Goal: Transaction & Acquisition: Purchase product/service

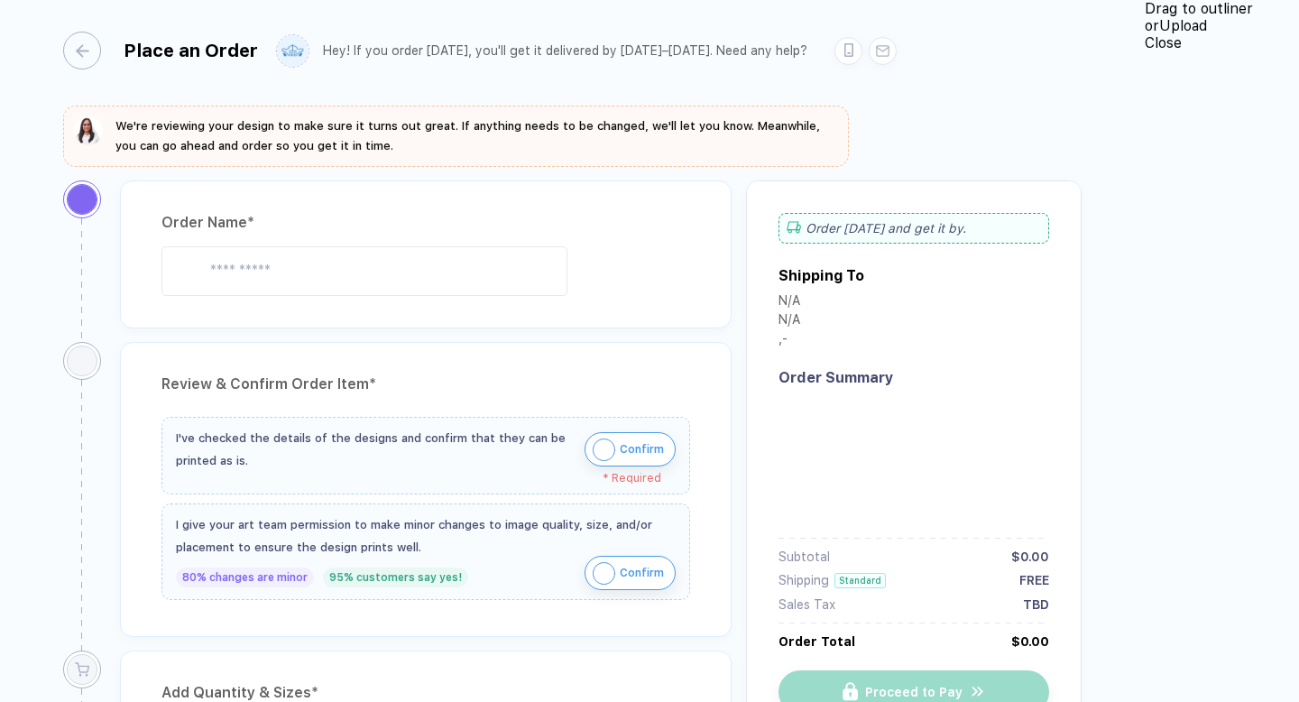
type input "**********"
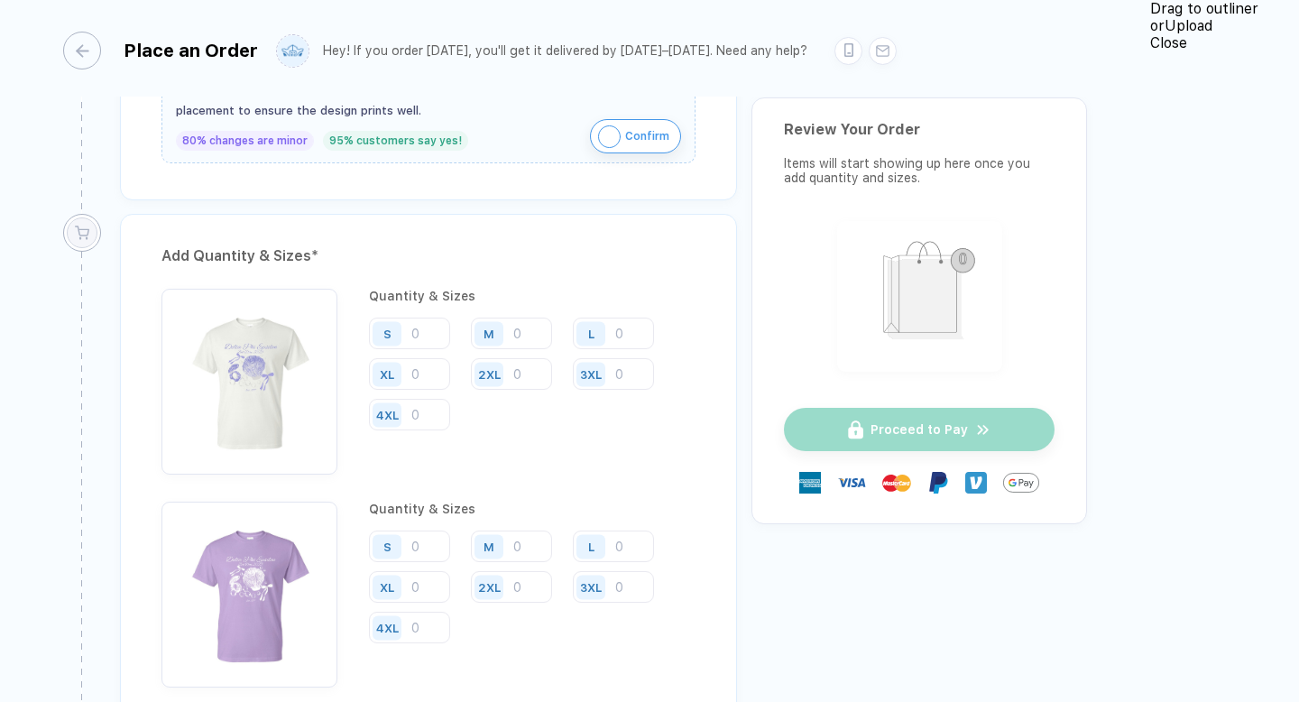
scroll to position [1338, 0]
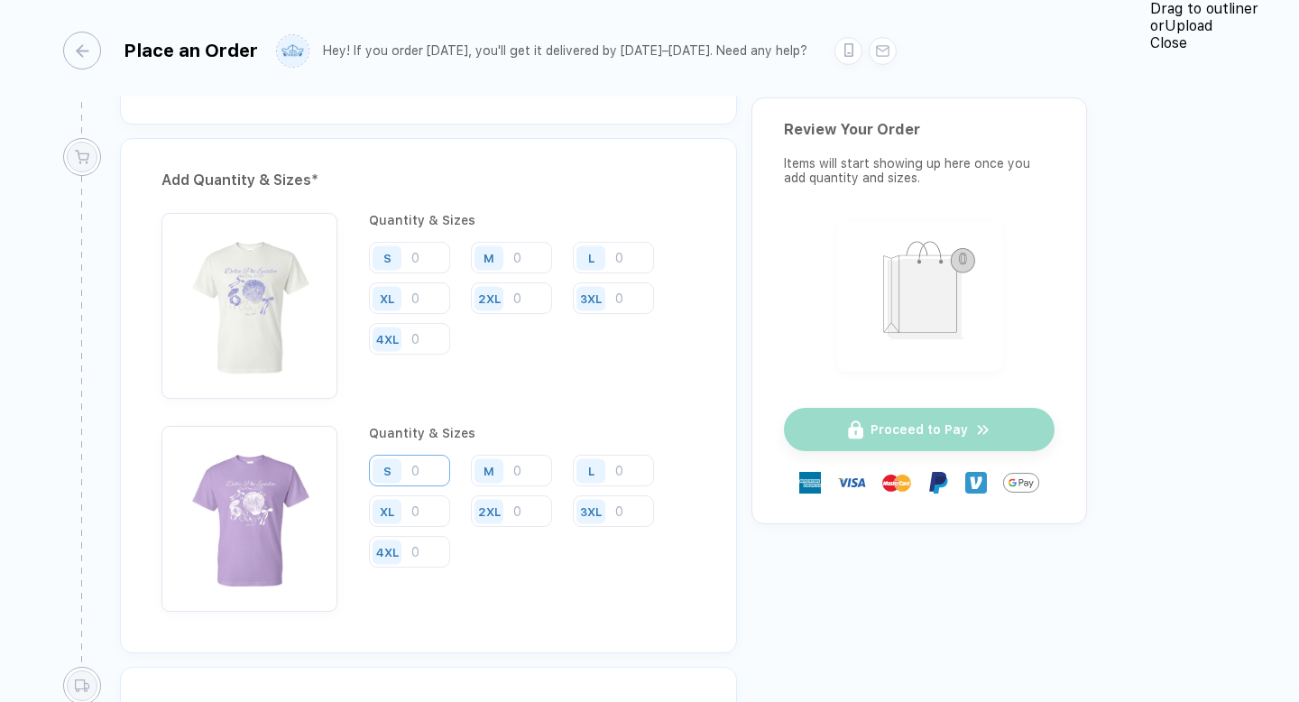
click at [430, 462] on input "number" at bounding box center [409, 471] width 81 height 32
type input "13"
click at [526, 465] on input "number" at bounding box center [511, 471] width 81 height 32
type input "16"
click at [633, 471] on input "number" at bounding box center [613, 471] width 81 height 32
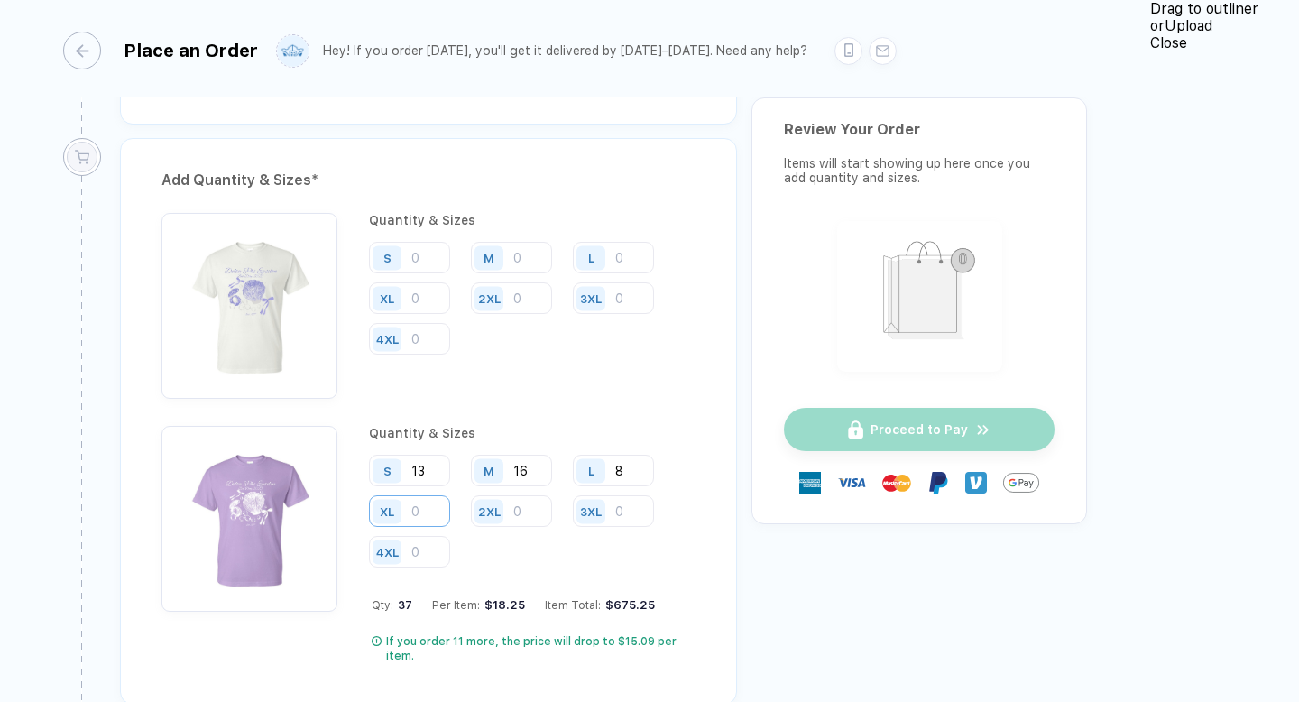
type input "8"
click at [450, 495] on input "number" at bounding box center [409, 511] width 81 height 32
type input "10"
click at [471, 509] on input "number" at bounding box center [511, 511] width 81 height 32
type input "3"
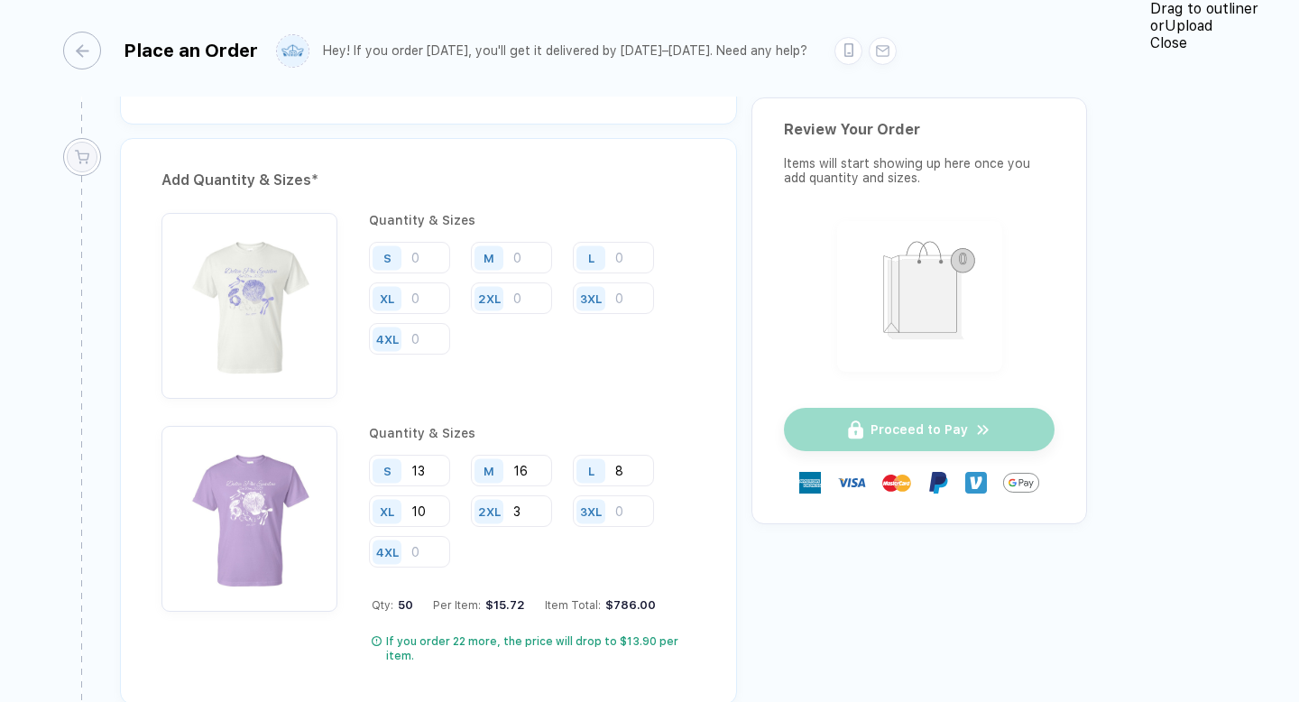
click at [496, 371] on div "Quantity & Sizes S M L XL 2XL 3XL 4XL" at bounding box center [532, 306] width 326 height 186
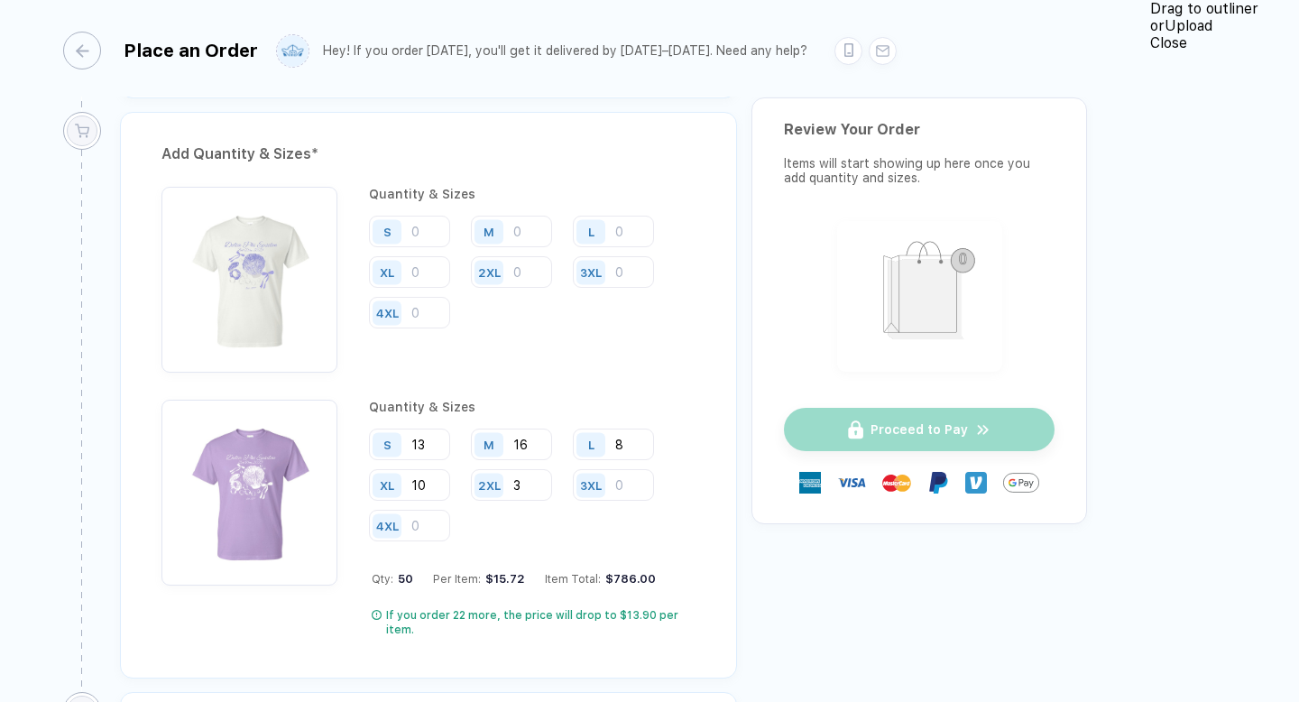
scroll to position [1359, 0]
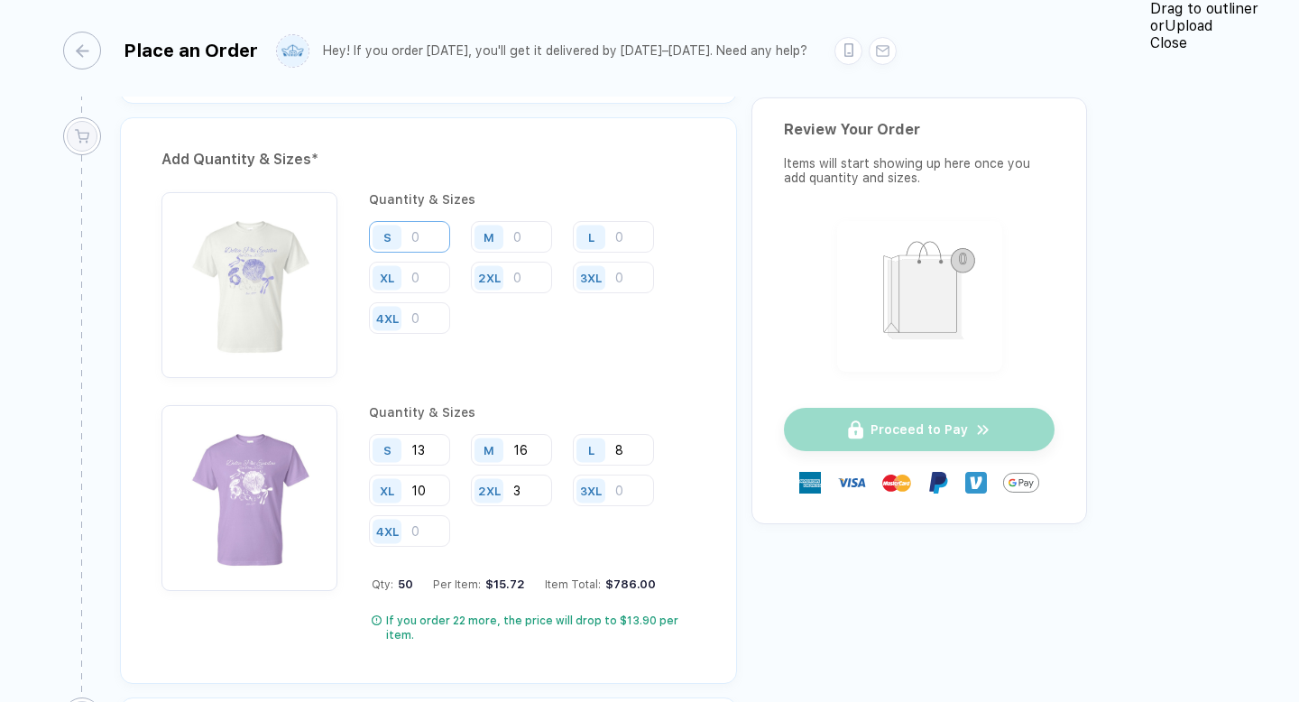
click at [434, 239] on input "number" at bounding box center [409, 237] width 81 height 32
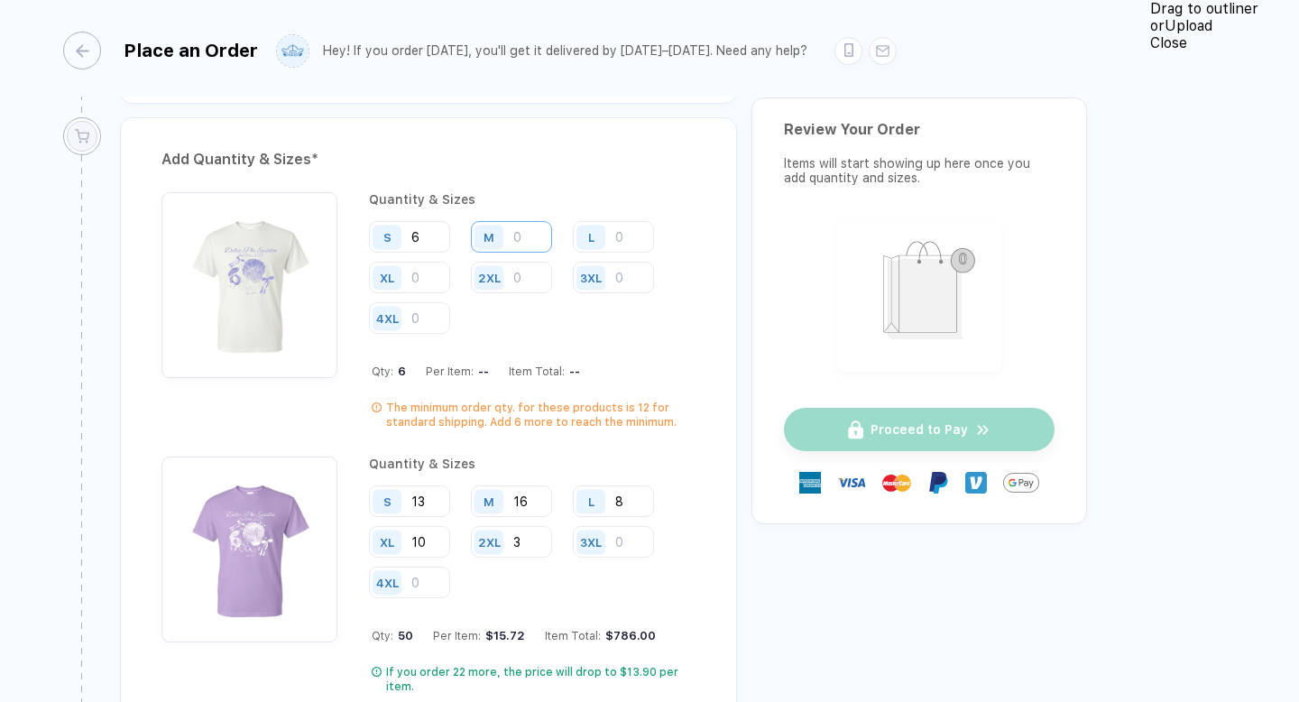
type input "6"
click at [535, 229] on input "number" at bounding box center [511, 237] width 81 height 32
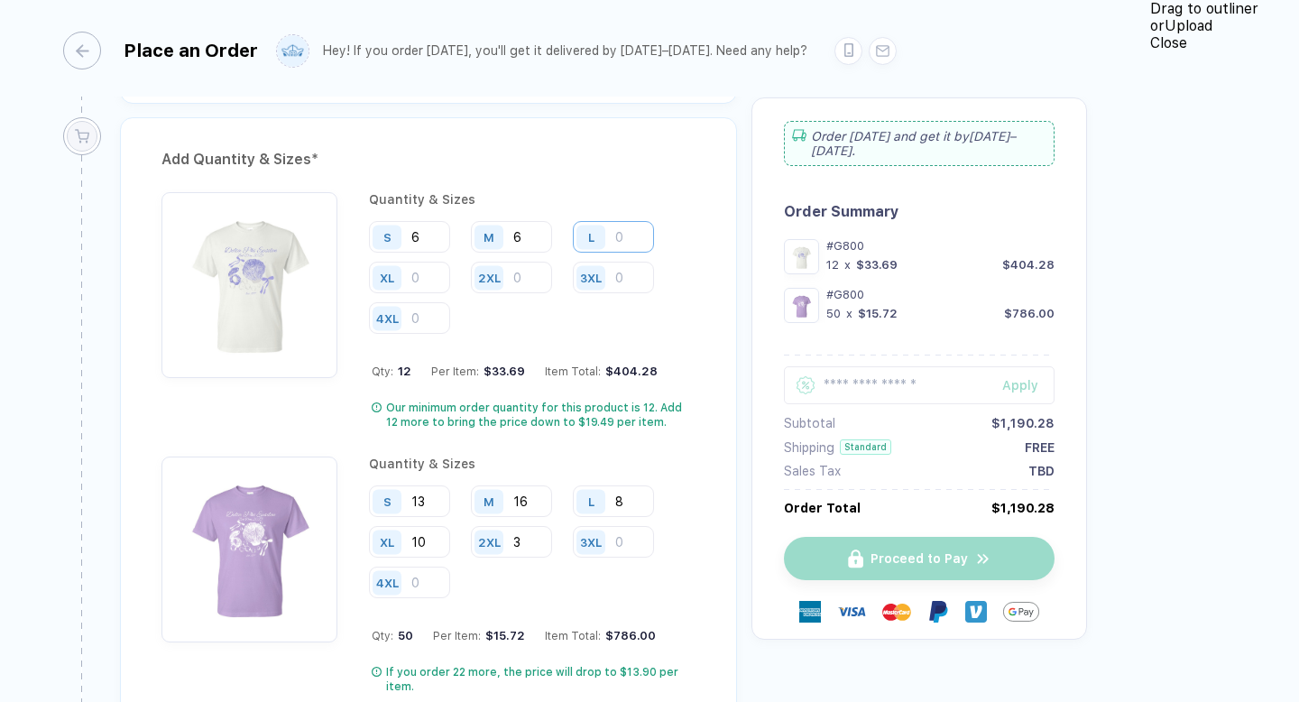
type input "6"
click at [630, 225] on input "number" at bounding box center [613, 237] width 81 height 32
type input "6"
click at [450, 262] on input "number" at bounding box center [409, 278] width 81 height 32
type input "4"
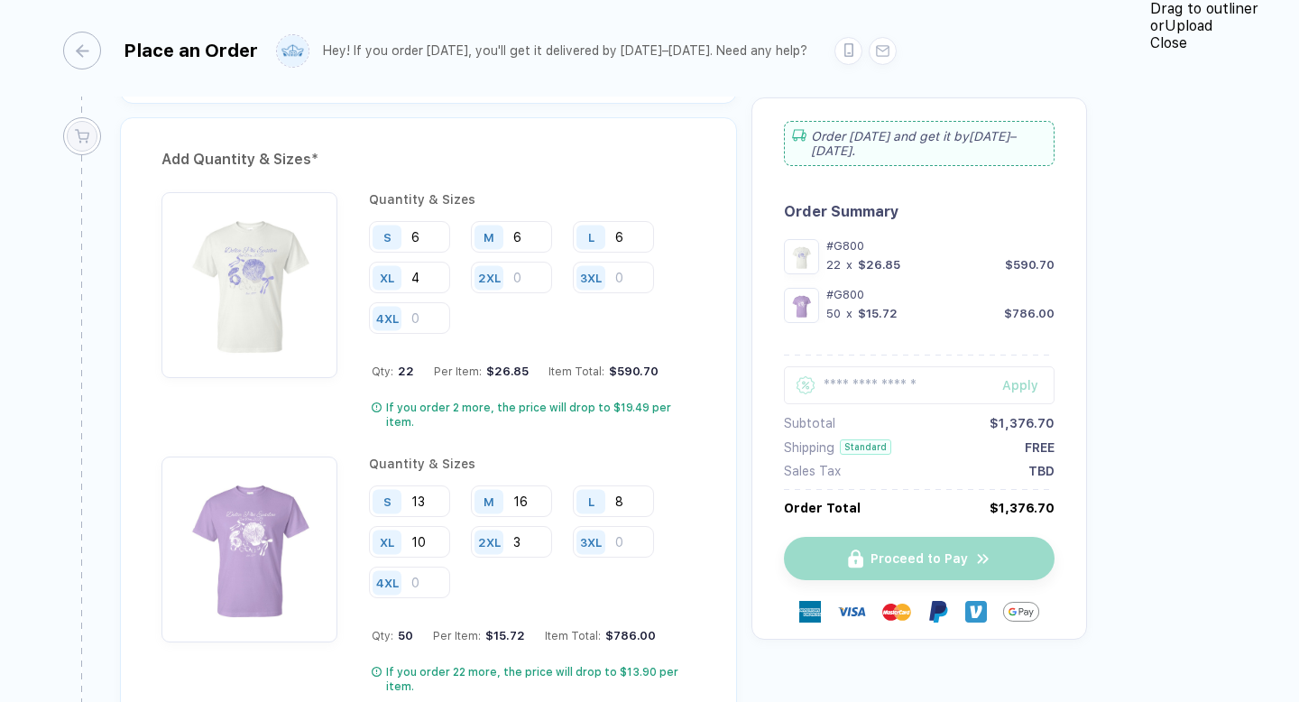
click at [471, 276] on div "2XL" at bounding box center [491, 278] width 41 height 32
click at [471, 273] on input "number" at bounding box center [511, 278] width 81 height 32
type input "2"
click at [483, 188] on div "Add Quantity & Sizes * Quantity & Sizes S 6 M 6 L 6 XL 4 2XL 2 3XL 4XL Qty: 24 …" at bounding box center [428, 426] width 617 height 618
click at [499, 308] on div "Quantity & Sizes S 6 M 6 L 6 XL 4 2XL 2 3XL 4XL Qty: 24 Per Item: $20.76 Item T…" at bounding box center [532, 310] width 326 height 237
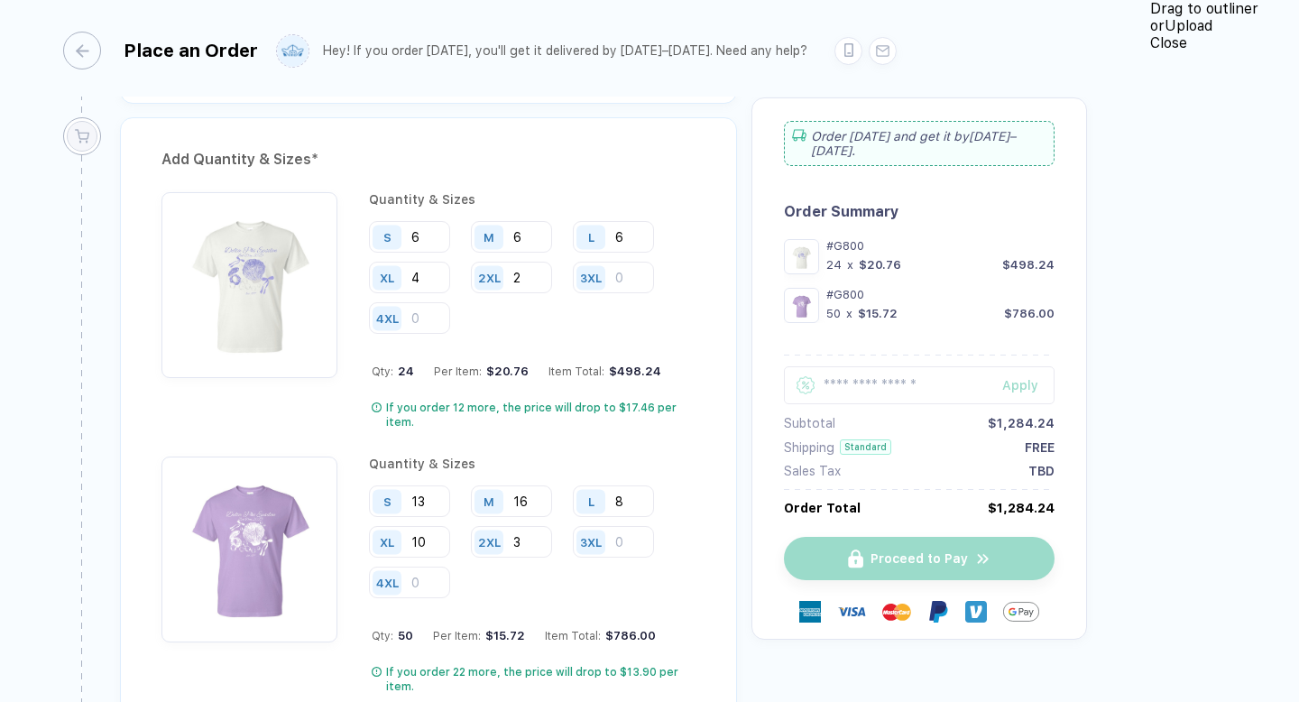
click at [695, 343] on div "Quantity & Sizes S 6 M 6 L 6 XL 4 2XL 2 3XL 4XL Qty: 24 Per Item: $20.76 Item T…" at bounding box center [532, 310] width 326 height 237
click at [471, 281] on input "2" at bounding box center [511, 278] width 81 height 32
type input "1"
type input "3"
click at [426, 227] on input "6" at bounding box center [409, 237] width 81 height 32
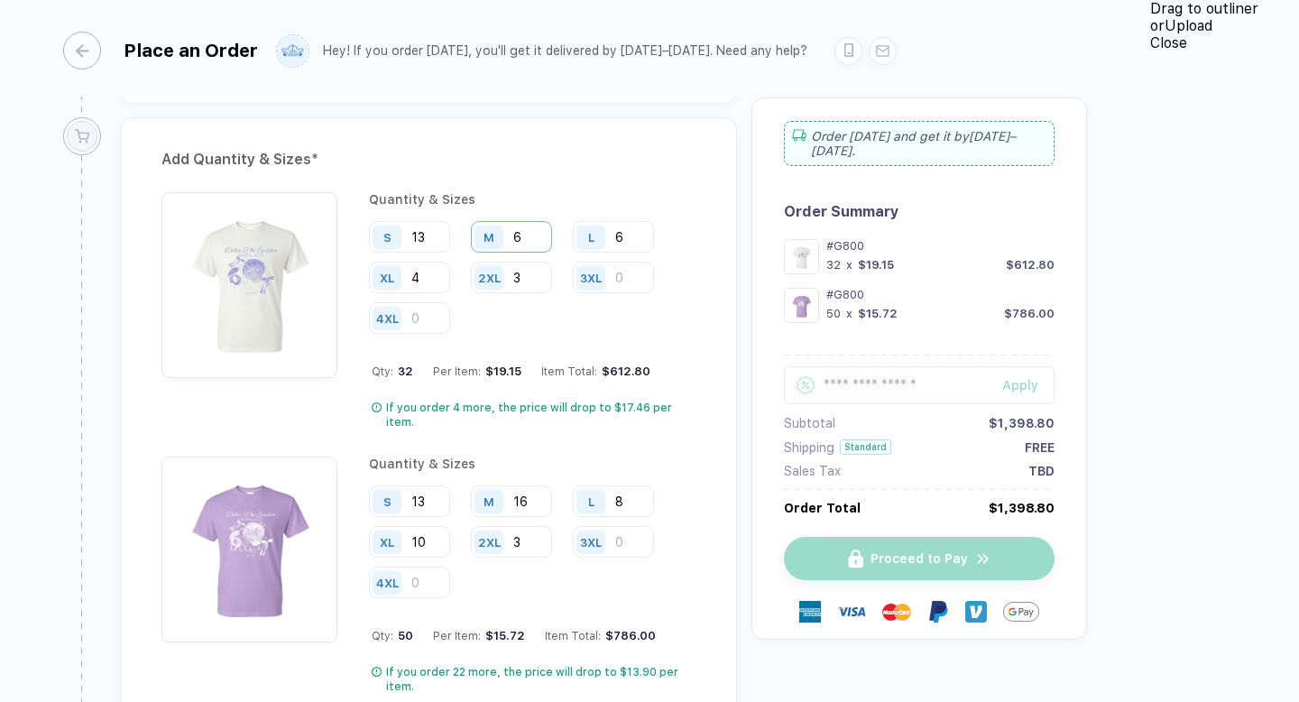
type input "13"
click at [525, 234] on input "6" at bounding box center [511, 237] width 81 height 32
type input "16"
click at [630, 239] on input "6" at bounding box center [613, 237] width 81 height 32
type input "8"
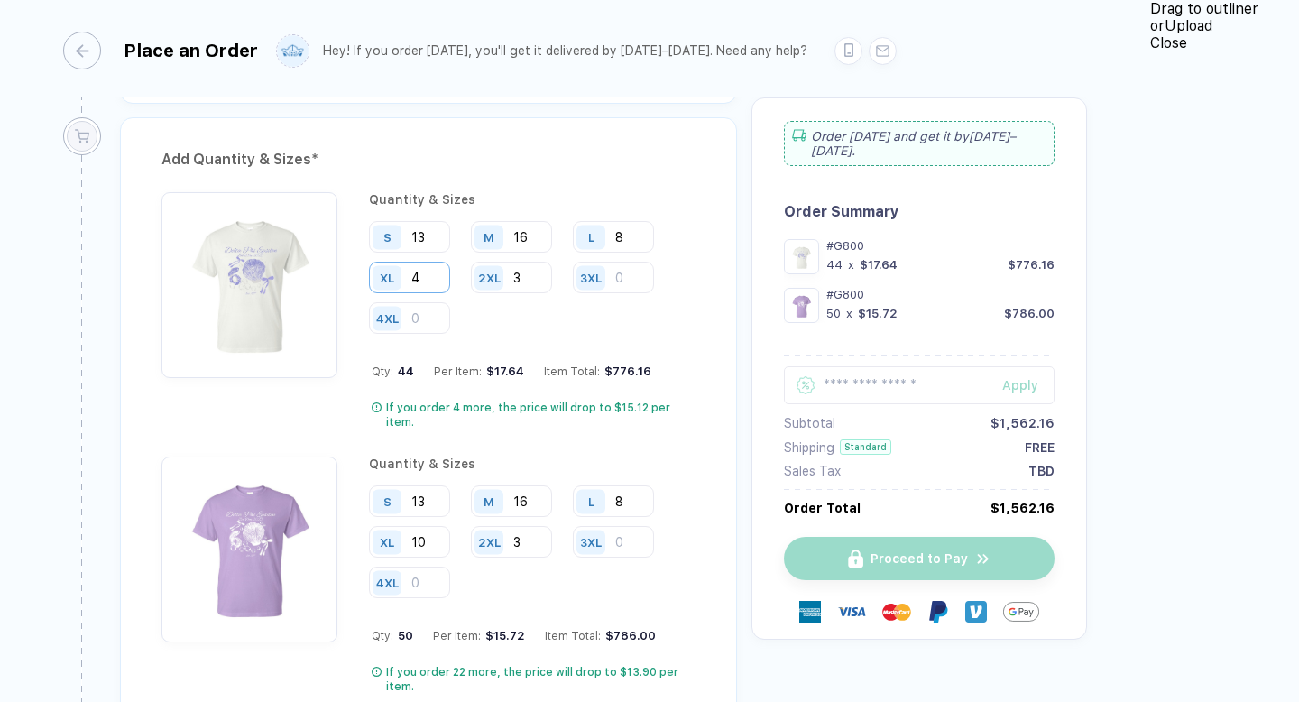
click at [450, 262] on input "4" at bounding box center [409, 278] width 81 height 32
type input "10"
click at [471, 280] on input "3" at bounding box center [511, 278] width 81 height 32
click at [433, 485] on input "13" at bounding box center [409, 501] width 81 height 32
type input "1"
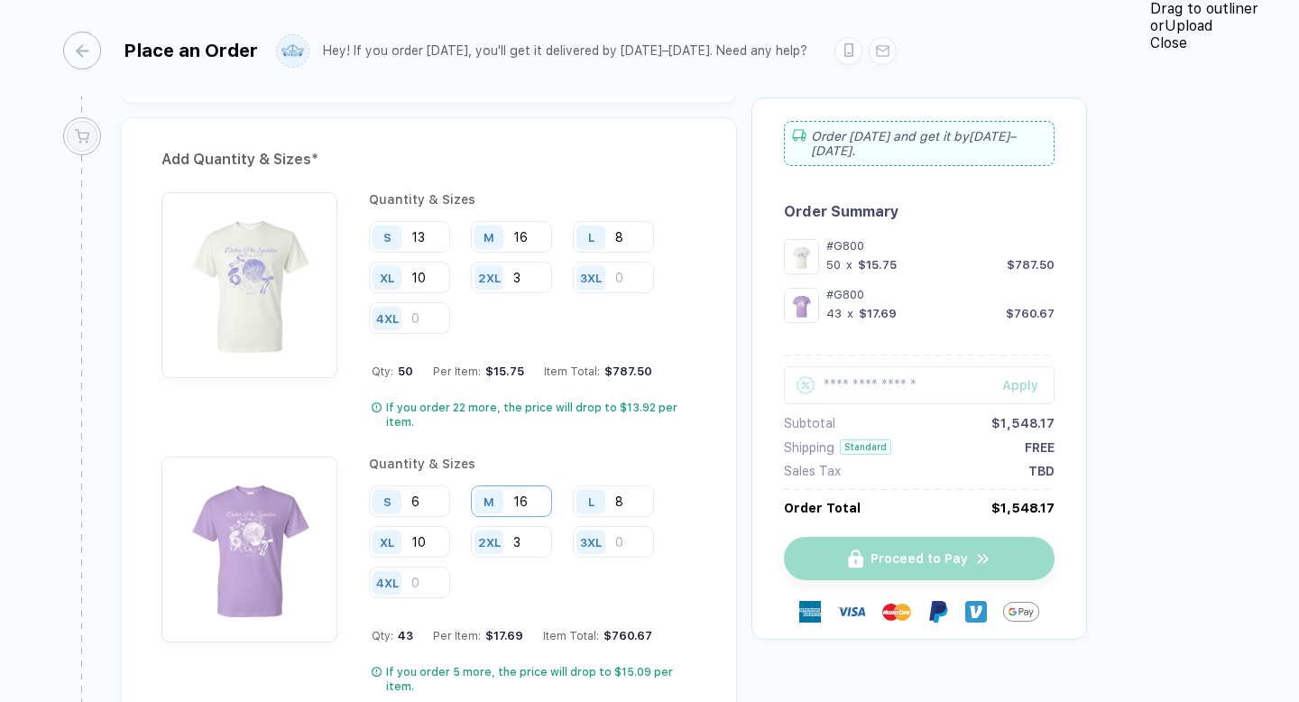
type input "6"
click at [520, 485] on input "16" at bounding box center [511, 501] width 81 height 32
type input "6"
click at [640, 485] on input "8" at bounding box center [613, 501] width 81 height 32
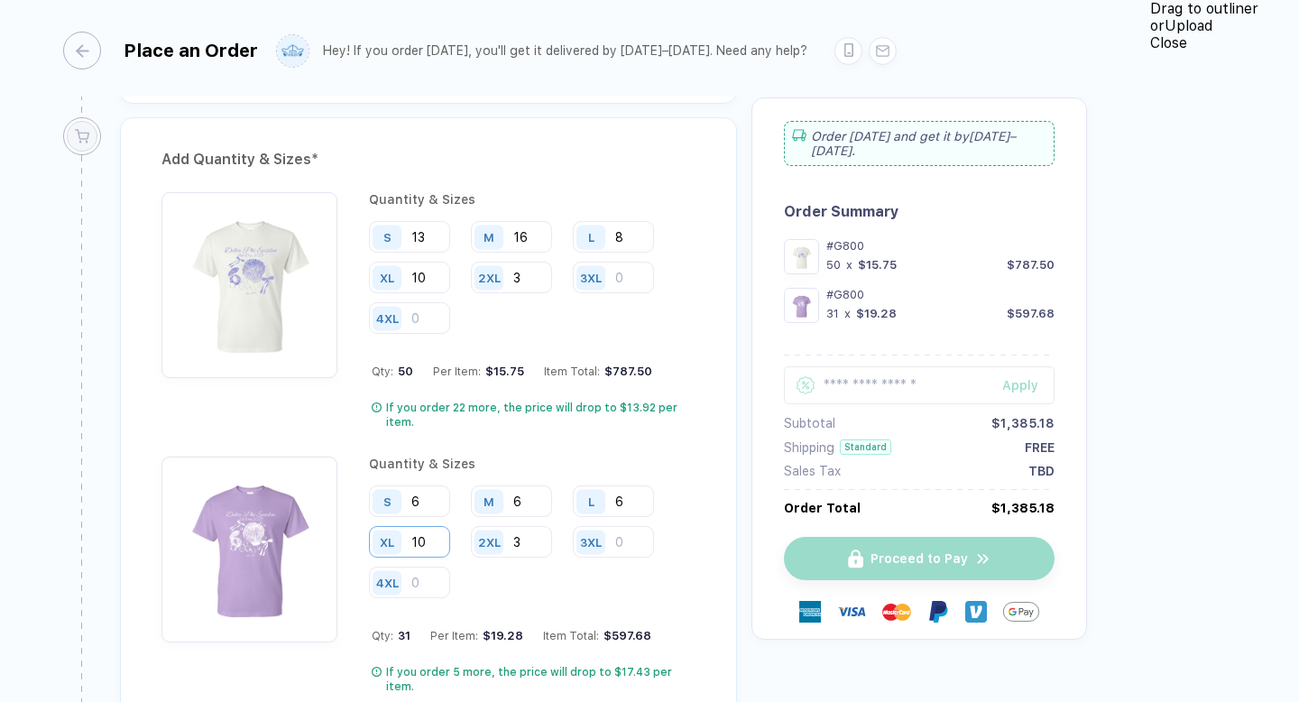
type input "6"
click at [450, 526] on input "10" at bounding box center [409, 542] width 81 height 32
type input "1"
type input "4"
click at [471, 526] on input "3" at bounding box center [511, 542] width 81 height 32
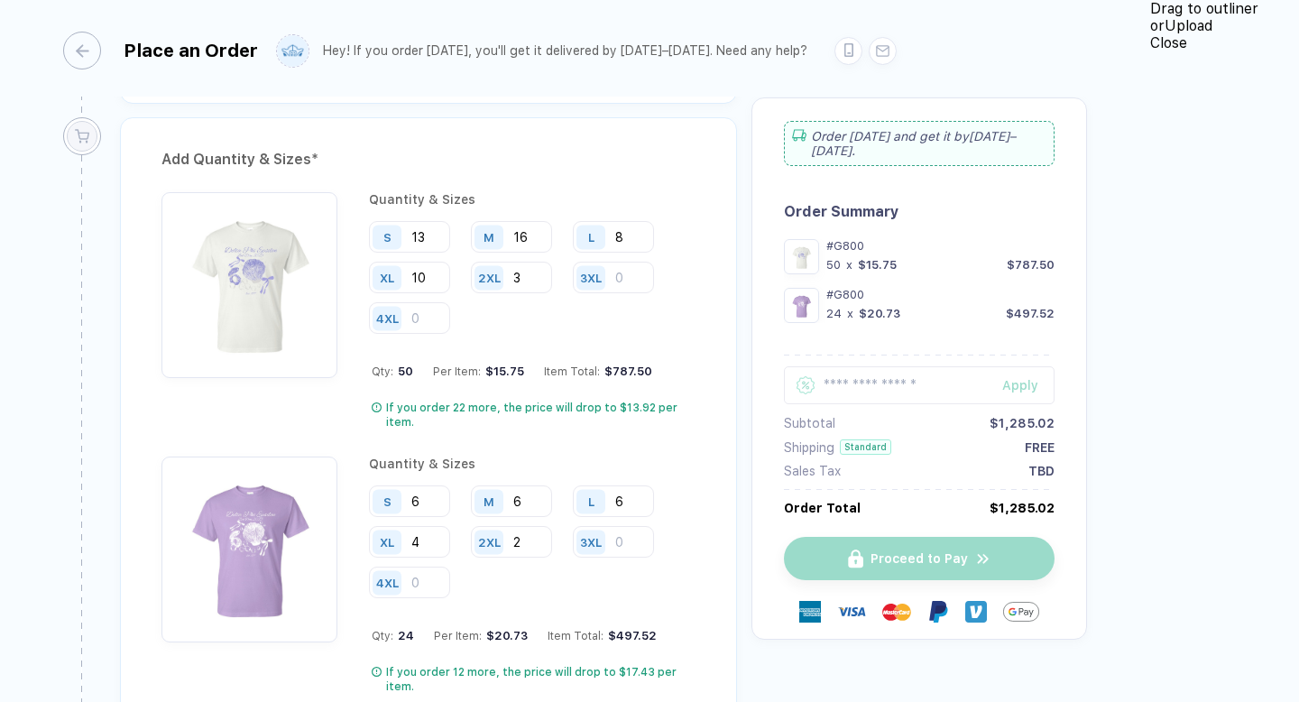
type input "2"
click at [432, 378] on div "Quantity & Sizes S 13 M 16 L 8 XL 10 2XL 3 3XL 4XL Qty: 50 Per Item: $15.75 Ite…" at bounding box center [428, 315] width 534 height 246
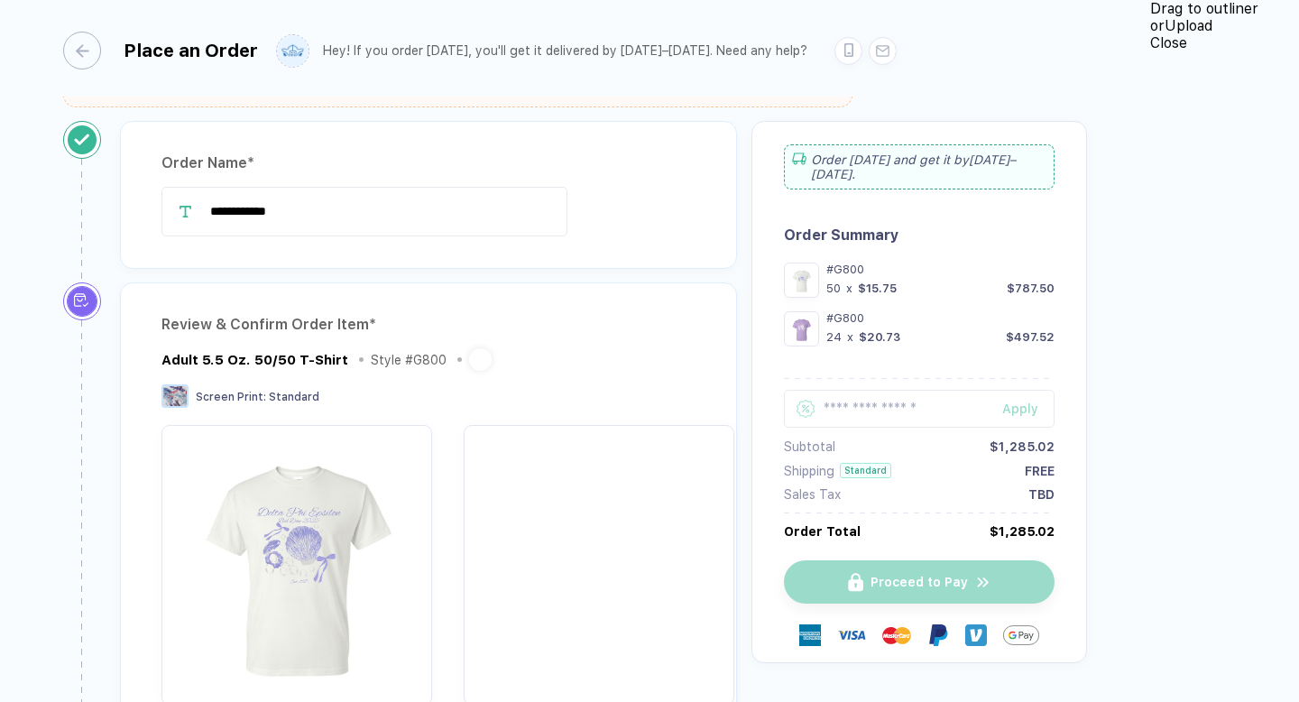
scroll to position [0, 0]
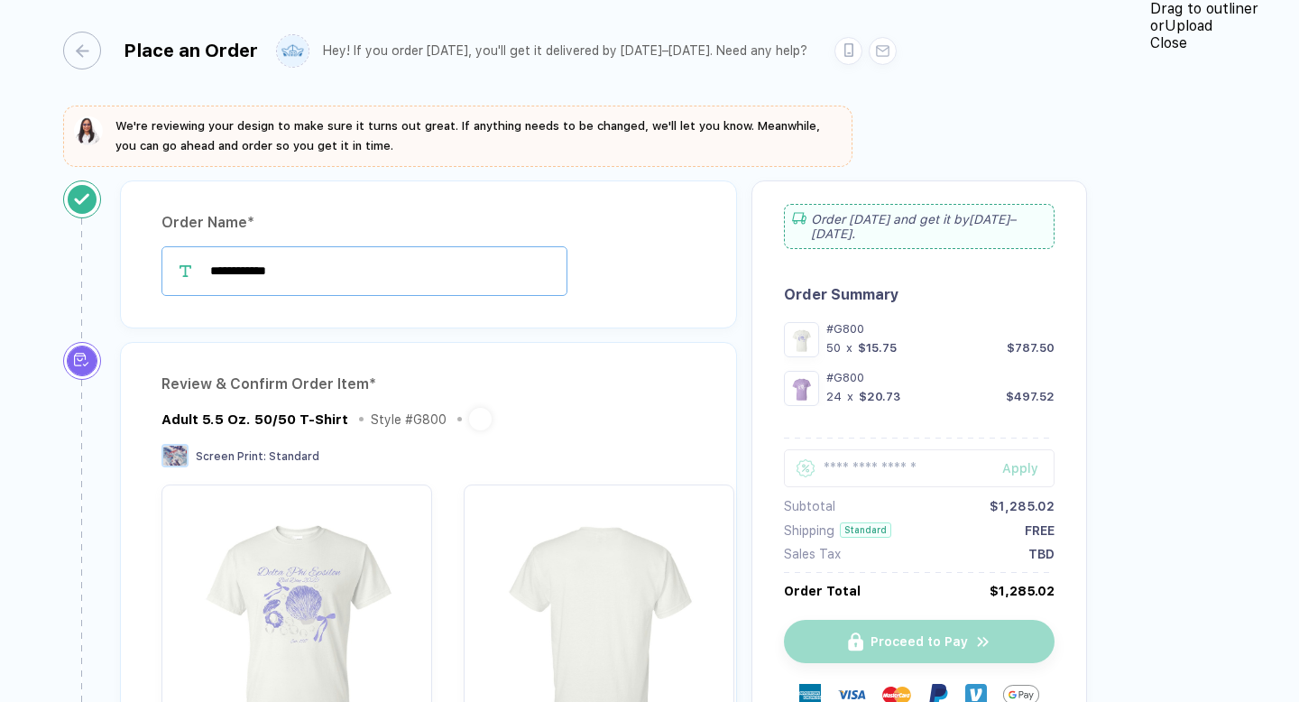
click at [359, 261] on input "**********" at bounding box center [364, 271] width 406 height 50
type input "**********"
click at [485, 313] on div "**********" at bounding box center [428, 254] width 617 height 148
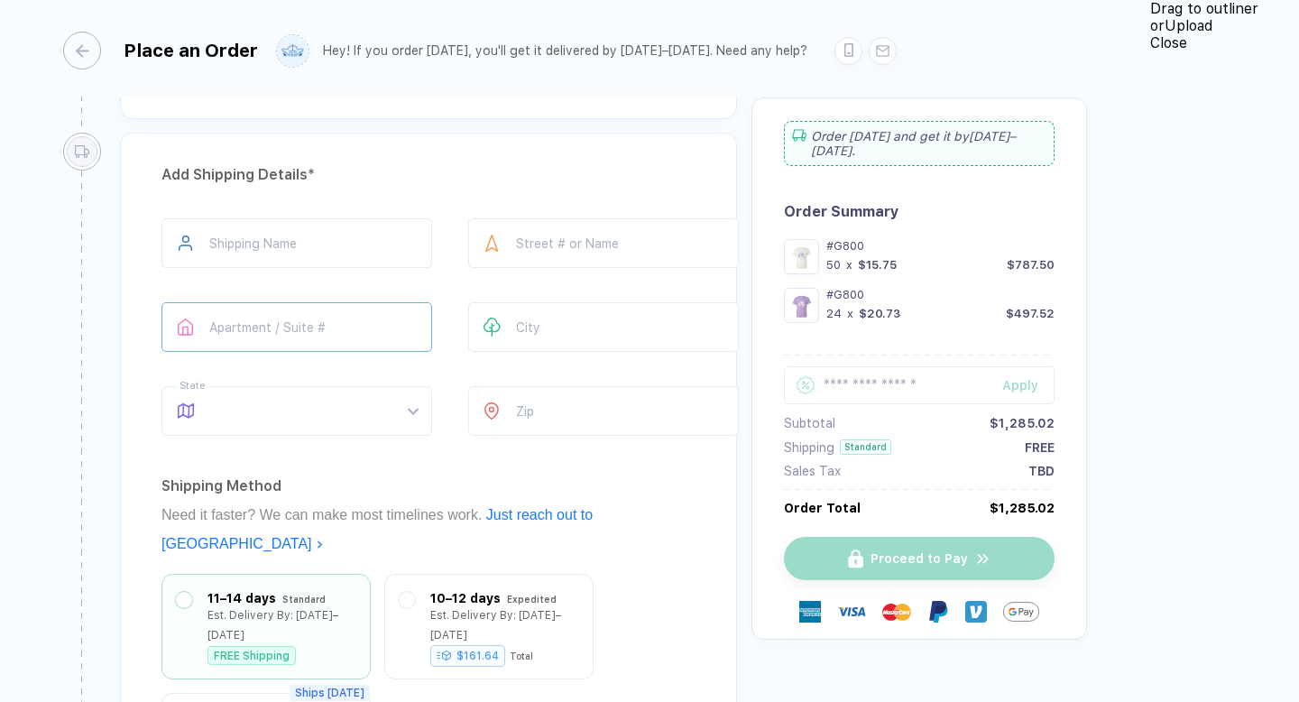
scroll to position [1860, 0]
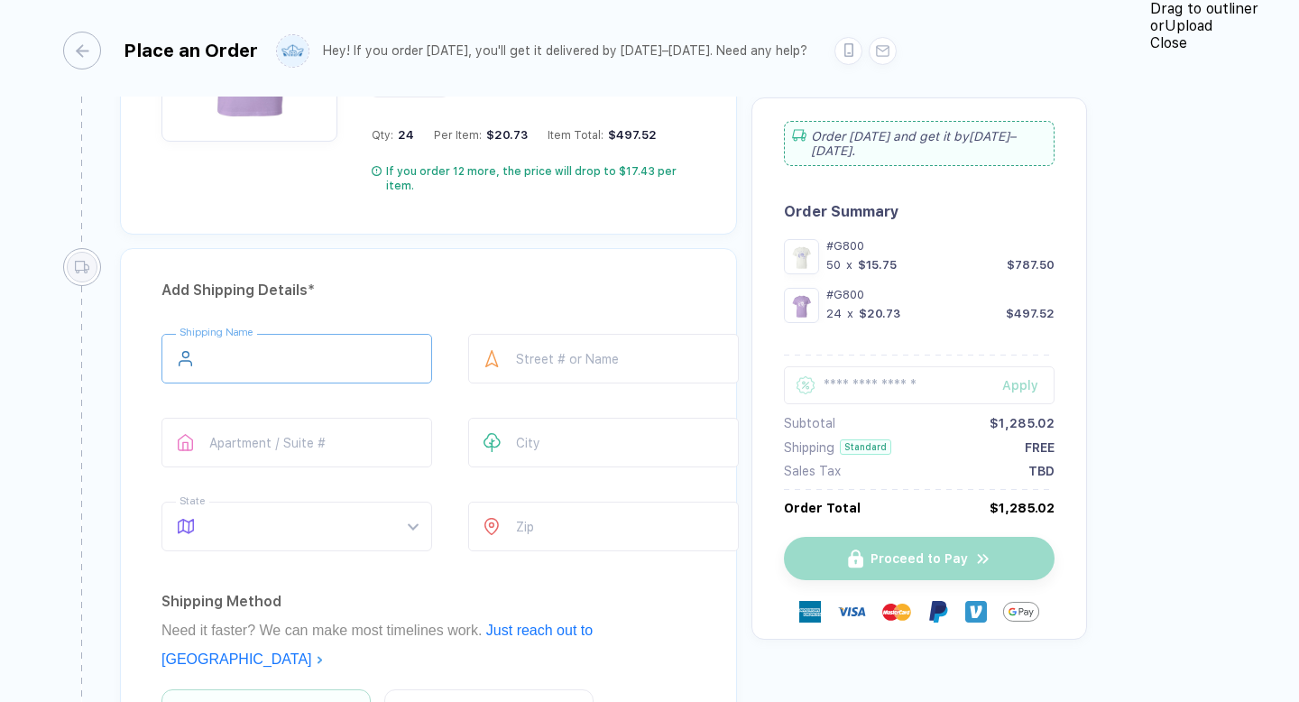
click at [345, 334] on input "text" at bounding box center [296, 359] width 271 height 50
type input "**********"
click at [568, 334] on input "text" at bounding box center [603, 359] width 271 height 50
type input "**********"
click at [372, 418] on input "text" at bounding box center [296, 443] width 271 height 50
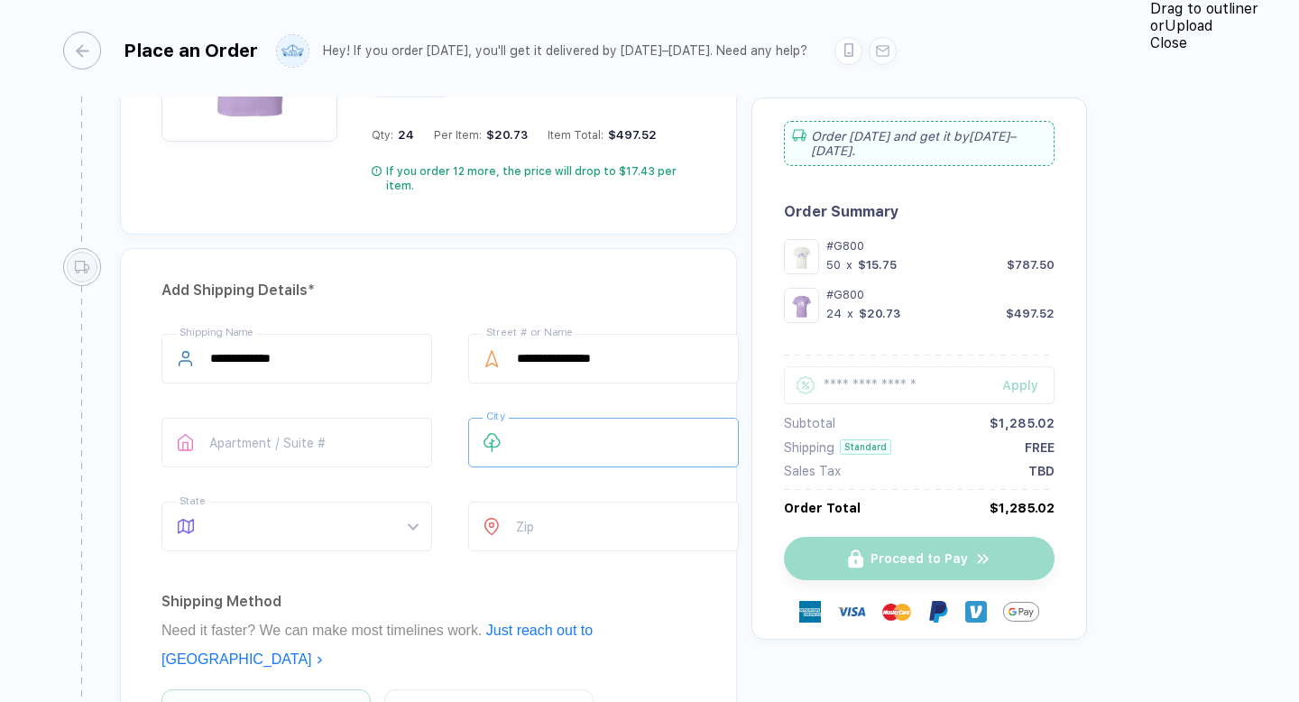
click at [551, 418] on input "text" at bounding box center [603, 443] width 271 height 50
click at [293, 502] on span at bounding box center [313, 526] width 207 height 48
type input "**********"
type input "**"
click at [283, 482] on div "RI" at bounding box center [290, 470] width 242 height 29
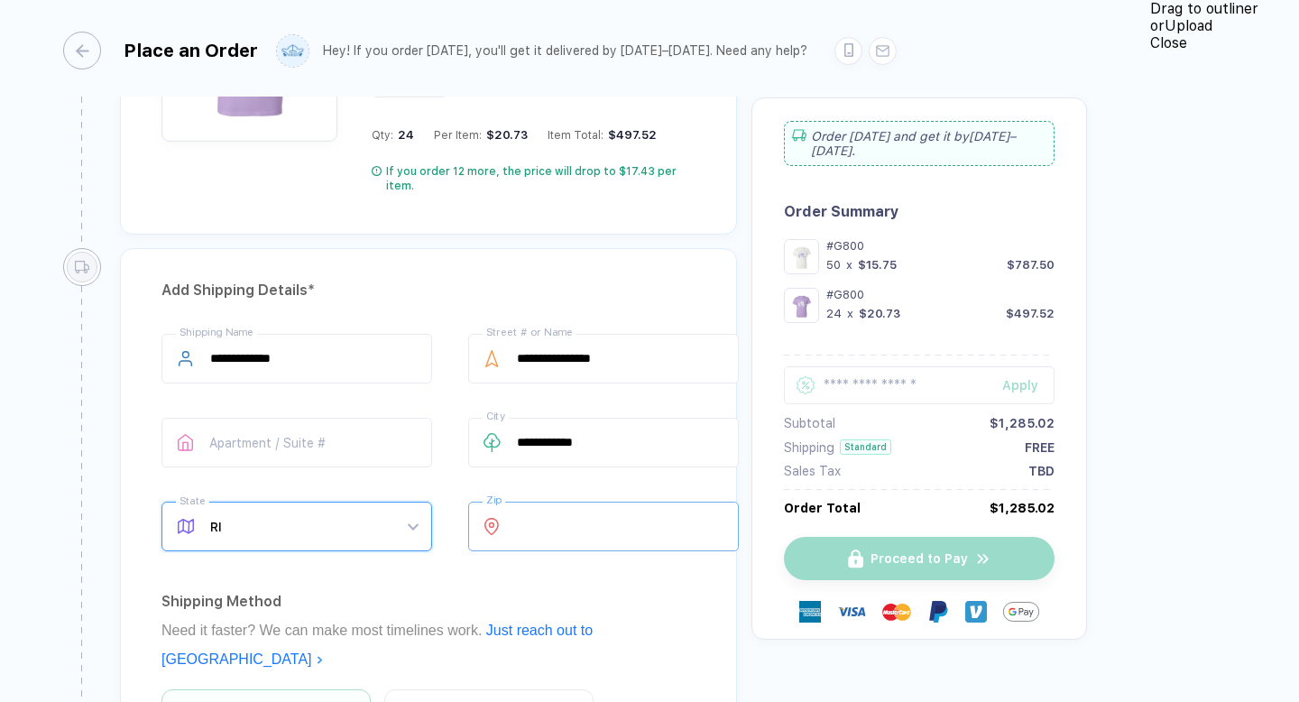
click at [613, 501] on input "number" at bounding box center [603, 526] width 271 height 50
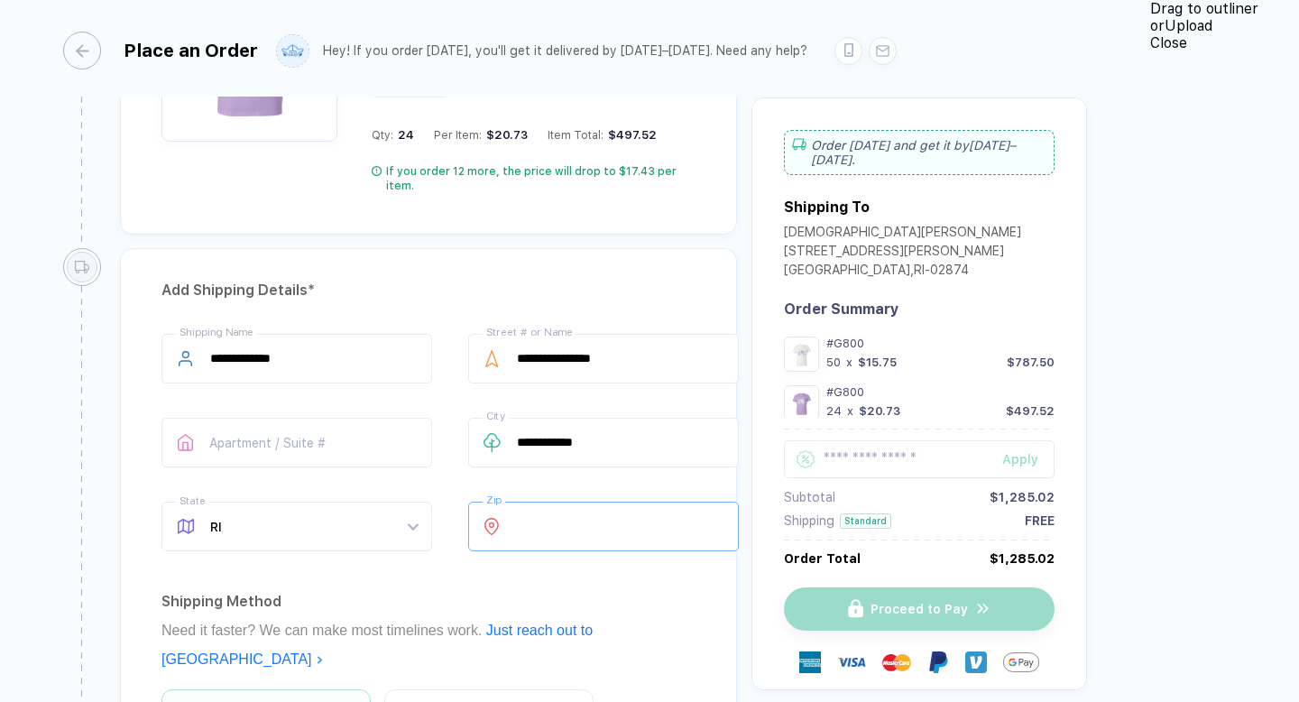
type input "*****"
click at [607, 587] on div "Shipping Method" at bounding box center [428, 601] width 534 height 29
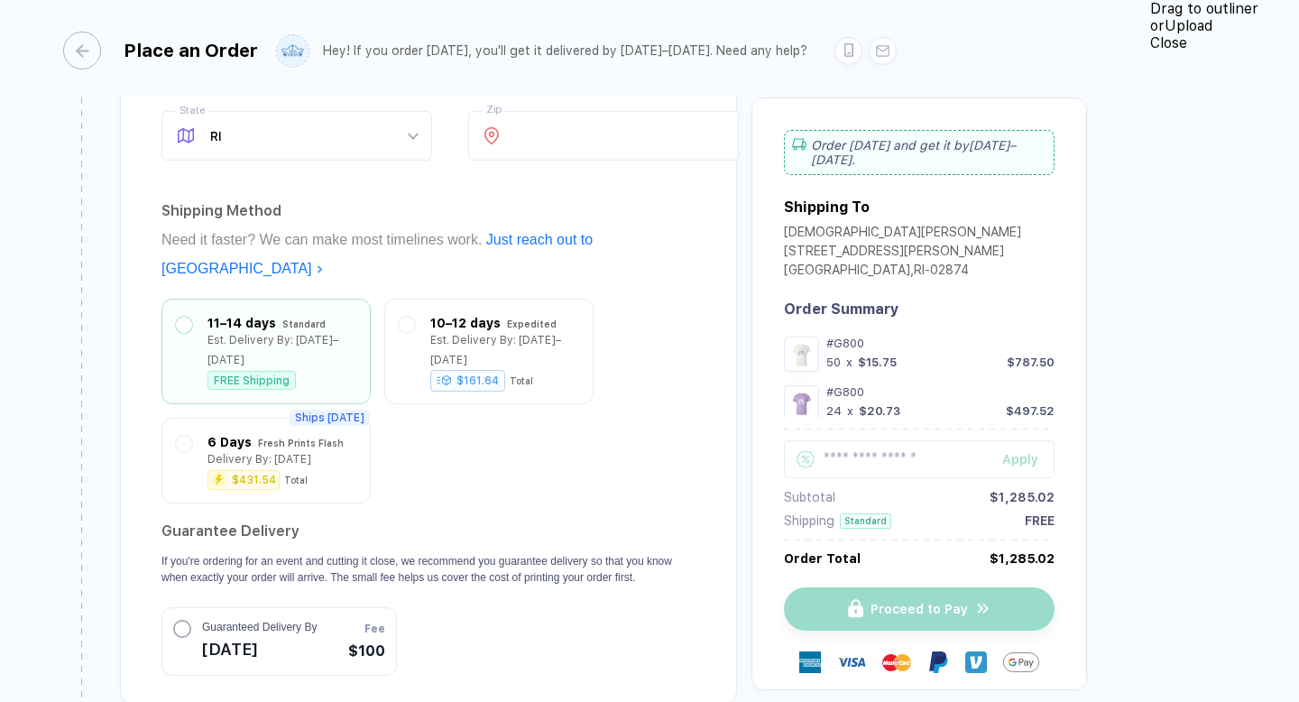
scroll to position [2344, 0]
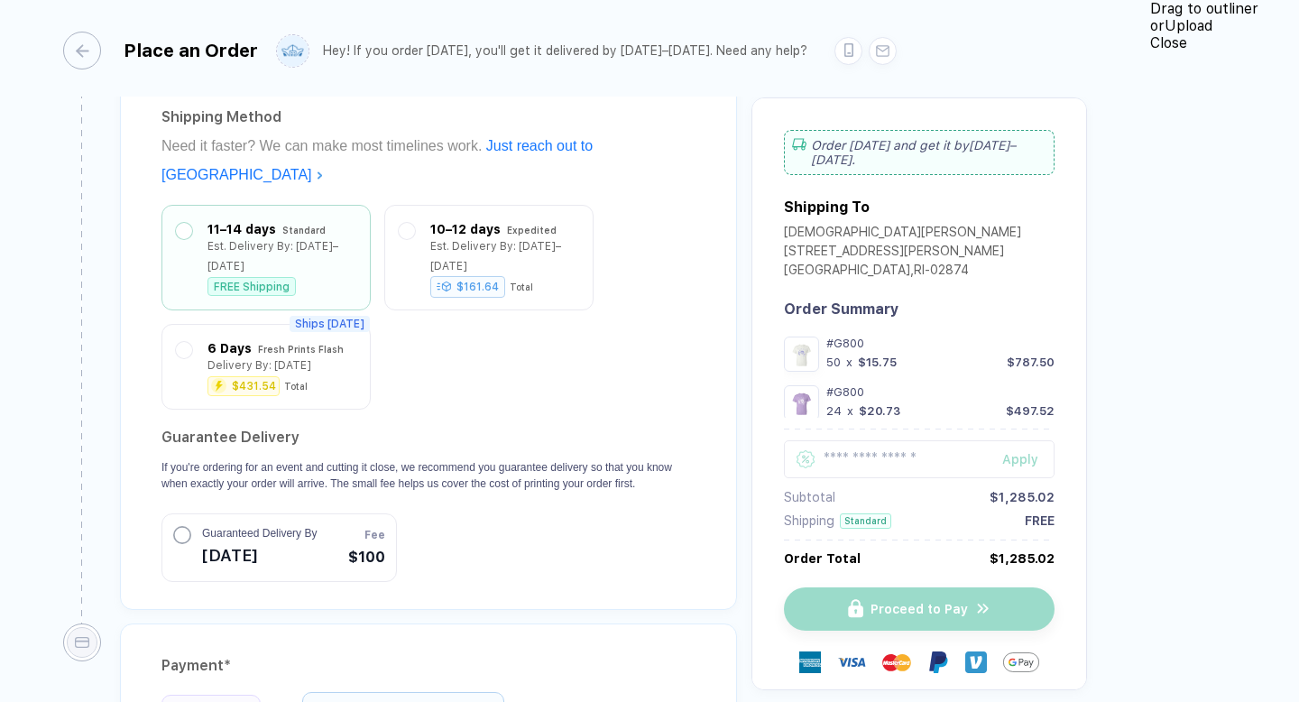
click at [449, 692] on div "Invoice Delta Phi Epsilon" at bounding box center [403, 711] width 202 height 38
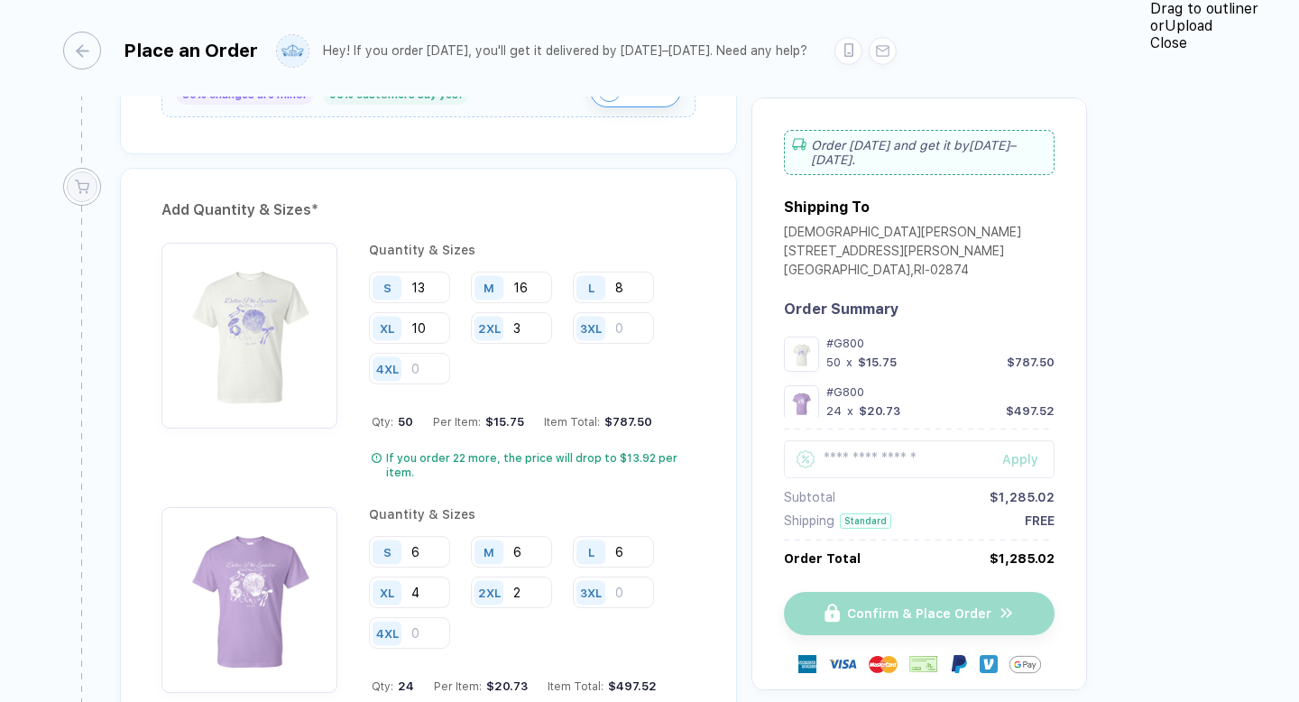
scroll to position [1308, 0]
click at [443, 290] on input "13" at bounding box center [409, 288] width 81 height 32
type input "13"
click at [473, 188] on div "Add Quantity & Sizes * Quantity & Sizes S 13 M 16 L 8 XL 10 2XL 3 3XL 4XL Qty: …" at bounding box center [428, 478] width 617 height 618
click at [546, 289] on input "16" at bounding box center [511, 288] width 81 height 32
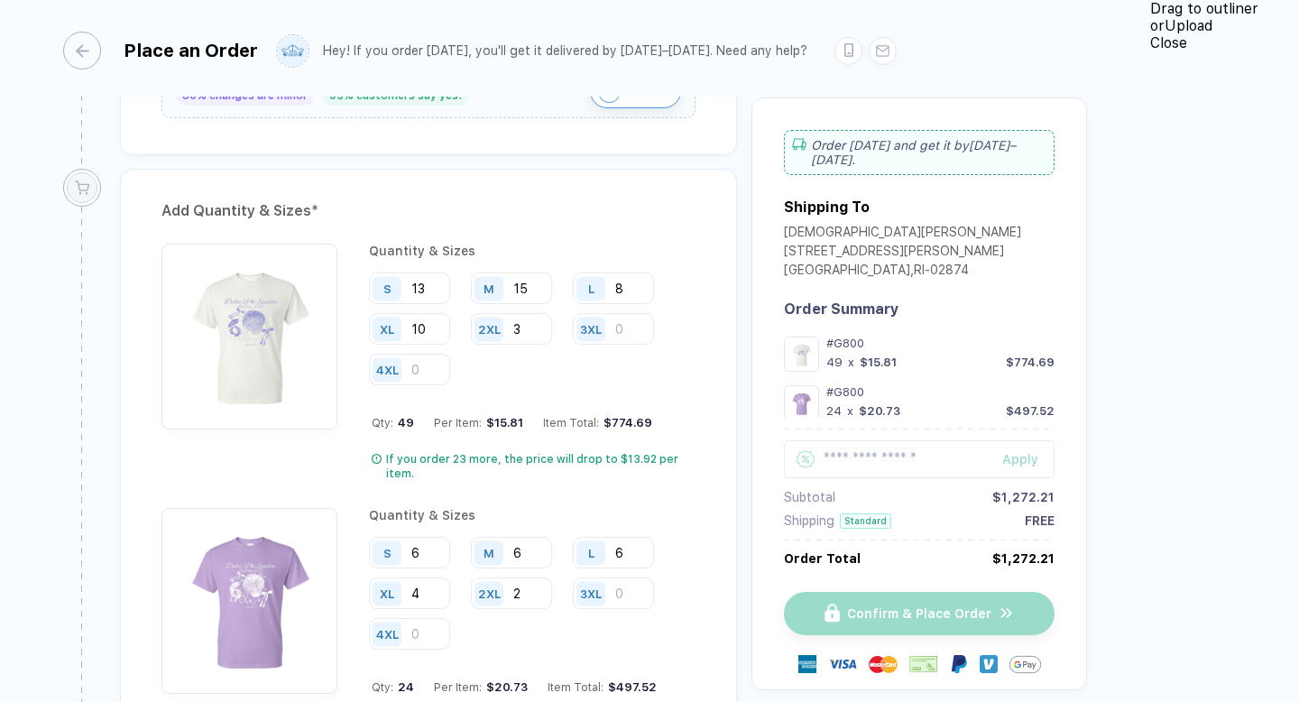
type input "15"
click at [670, 358] on div "Quantity & Sizes S 13 M 15 L 8 XL 10 2XL 3 3XL 4XL Qty: 49 Per Item: $15.81 Ite…" at bounding box center [532, 362] width 326 height 237
click at [450, 313] on input "10" at bounding box center [409, 329] width 81 height 32
type input "1"
type input "9"
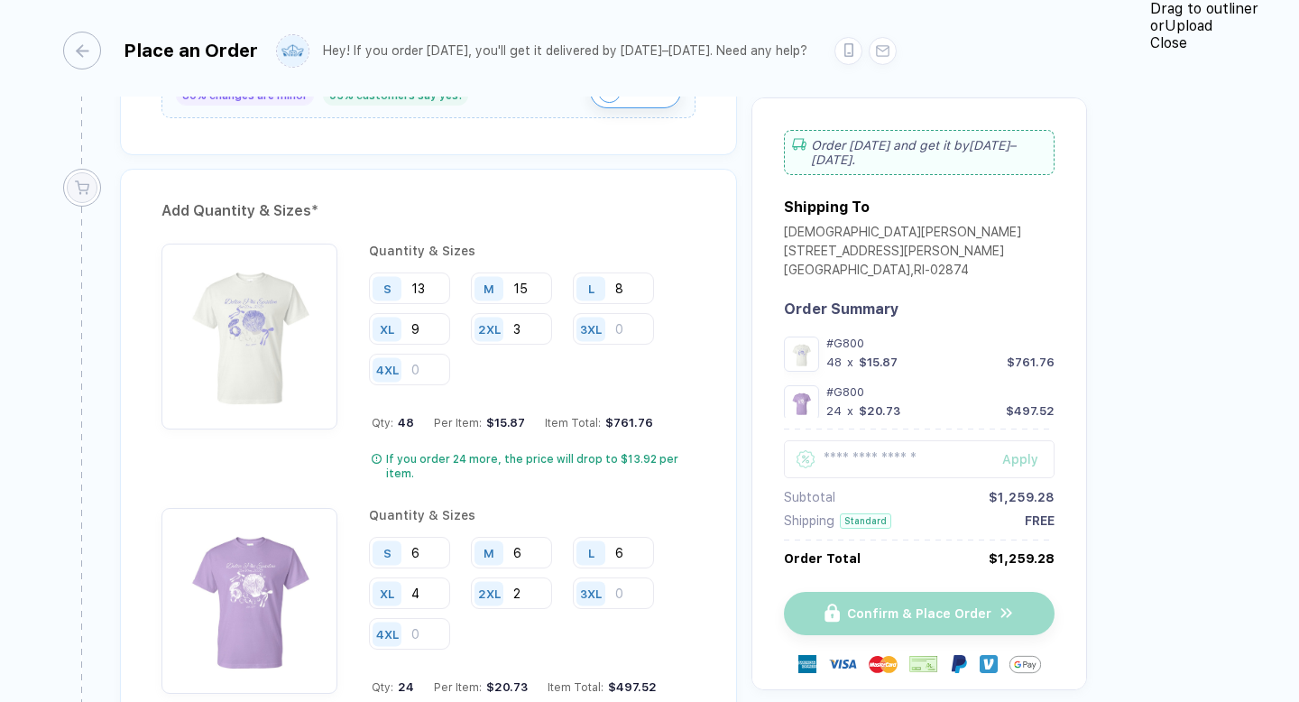
click at [695, 365] on div "Quantity & Sizes S 13 M 15 L 8 XL 9 2XL 3 3XL 4XL Qty: 48 Per Item: $15.87 Item…" at bounding box center [532, 362] width 326 height 237
click at [471, 331] on input "3" at bounding box center [511, 329] width 81 height 32
type input "2"
click at [450, 313] on input "9" at bounding box center [409, 329] width 81 height 32
click at [695, 364] on div "Quantity & Sizes S 13 M 15 L 8 XL 10 2XL 2 3XL 4XL Qty: 48 Per Item: $15.87 Ite…" at bounding box center [532, 362] width 326 height 237
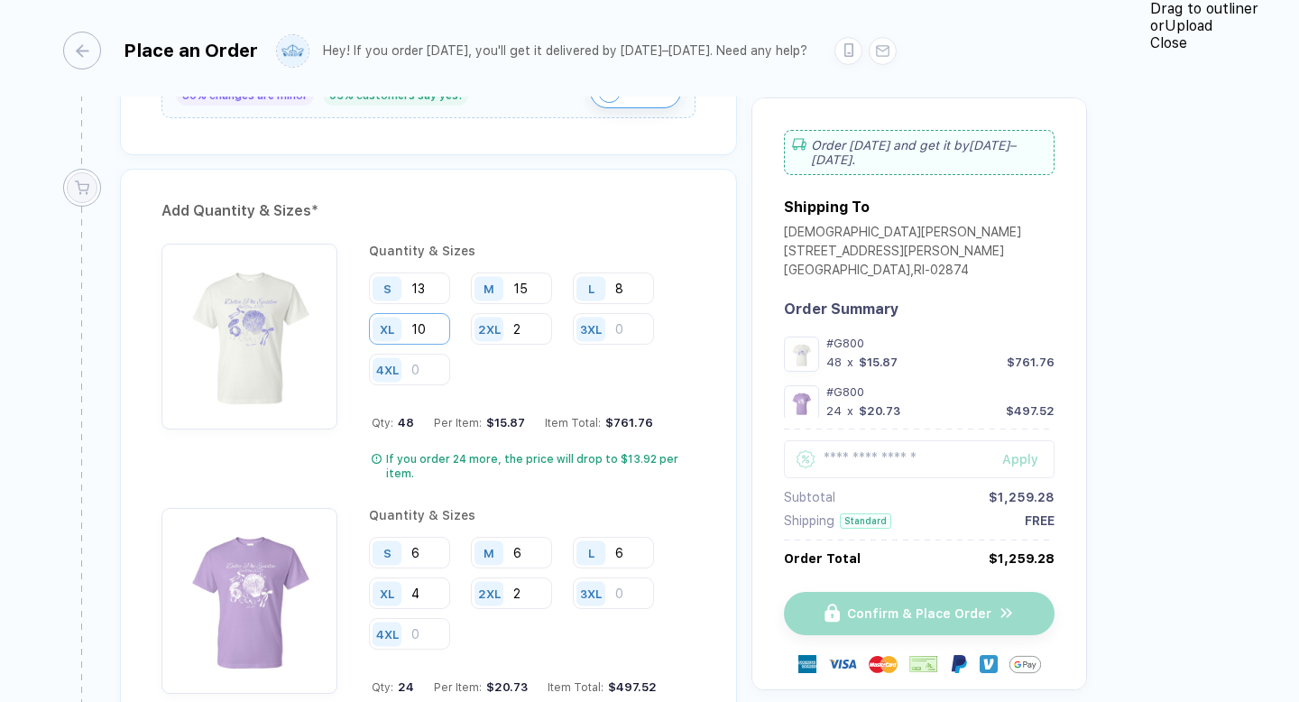
click at [450, 313] on input "10" at bounding box center [409, 329] width 81 height 32
type input "1"
type input "9"
click at [695, 323] on div "S 13 M 15 L 8 XL 9 2XL 2 3XL 4XL" at bounding box center [532, 329] width 326 height 115
click at [645, 290] on input "8" at bounding box center [613, 288] width 81 height 32
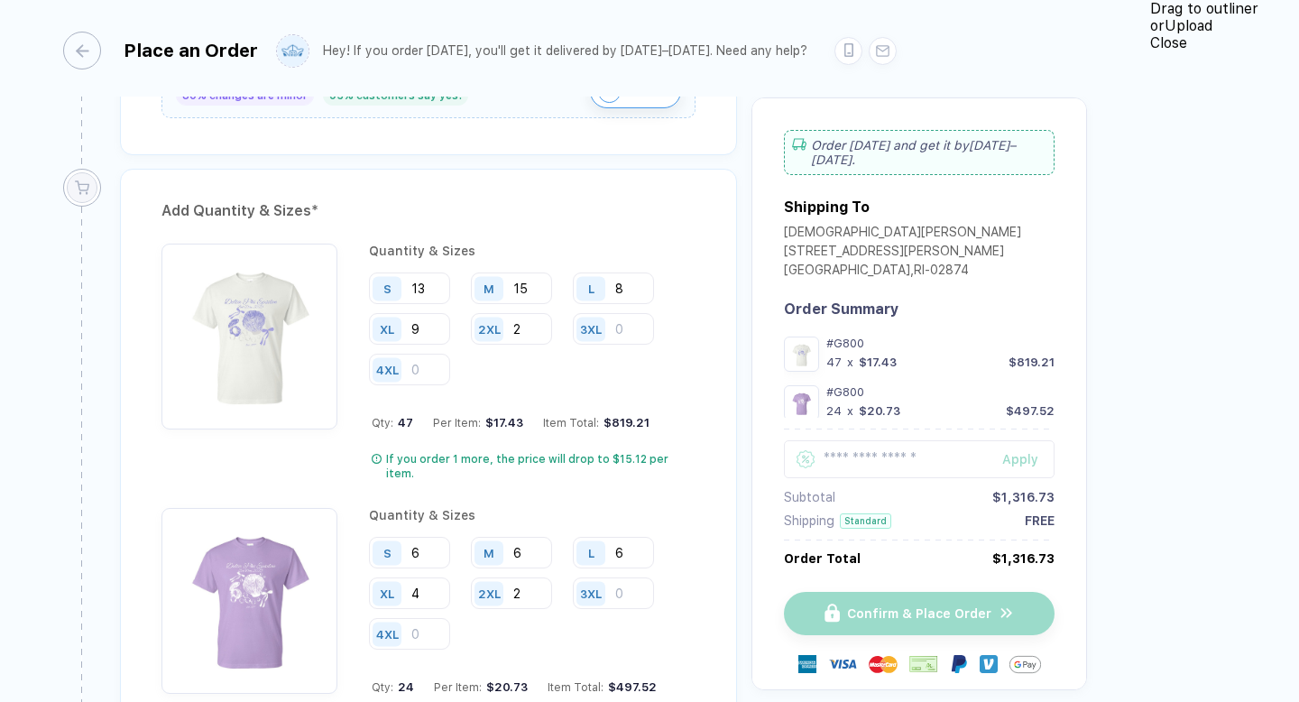
click at [678, 319] on div "S 13 M 15 L 8 XL 9 2XL 2 3XL 4XL" at bounding box center [532, 329] width 326 height 115
click at [471, 319] on input "2" at bounding box center [511, 329] width 81 height 32
type input "3"
click at [458, 253] on div "Quantity & Sizes" at bounding box center [532, 251] width 326 height 14
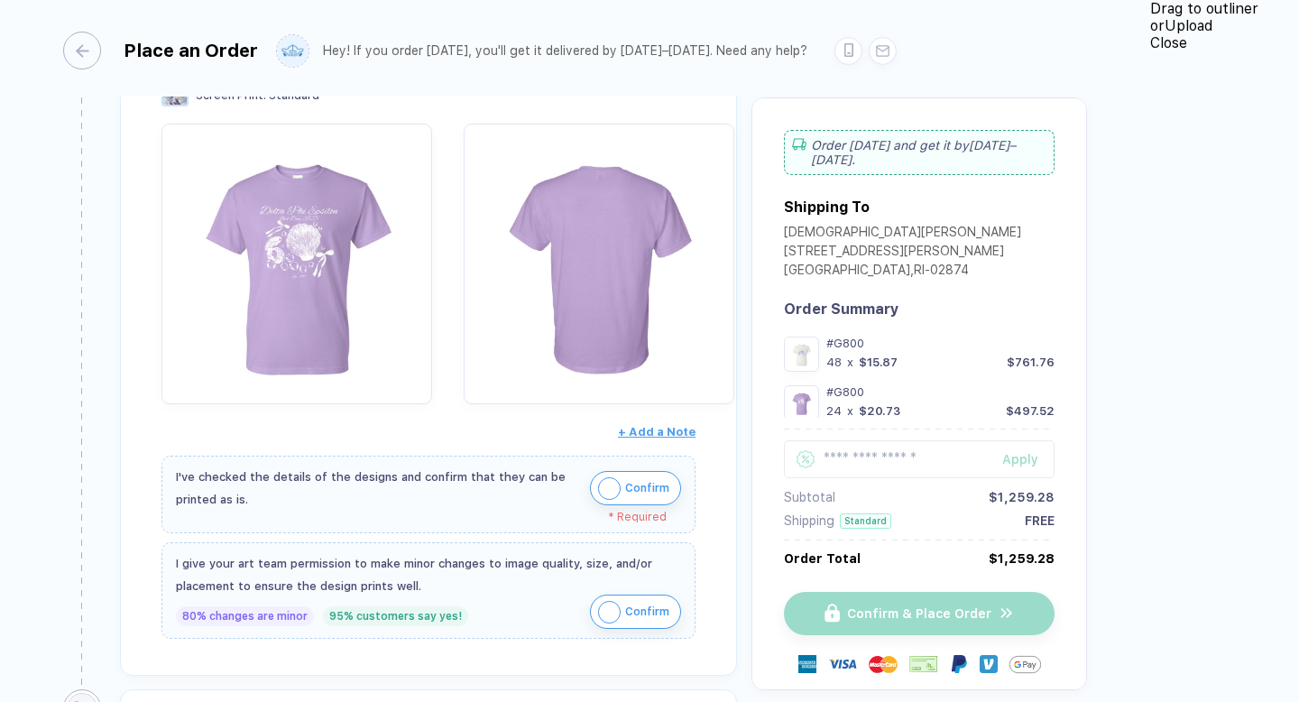
scroll to position [832, 0]
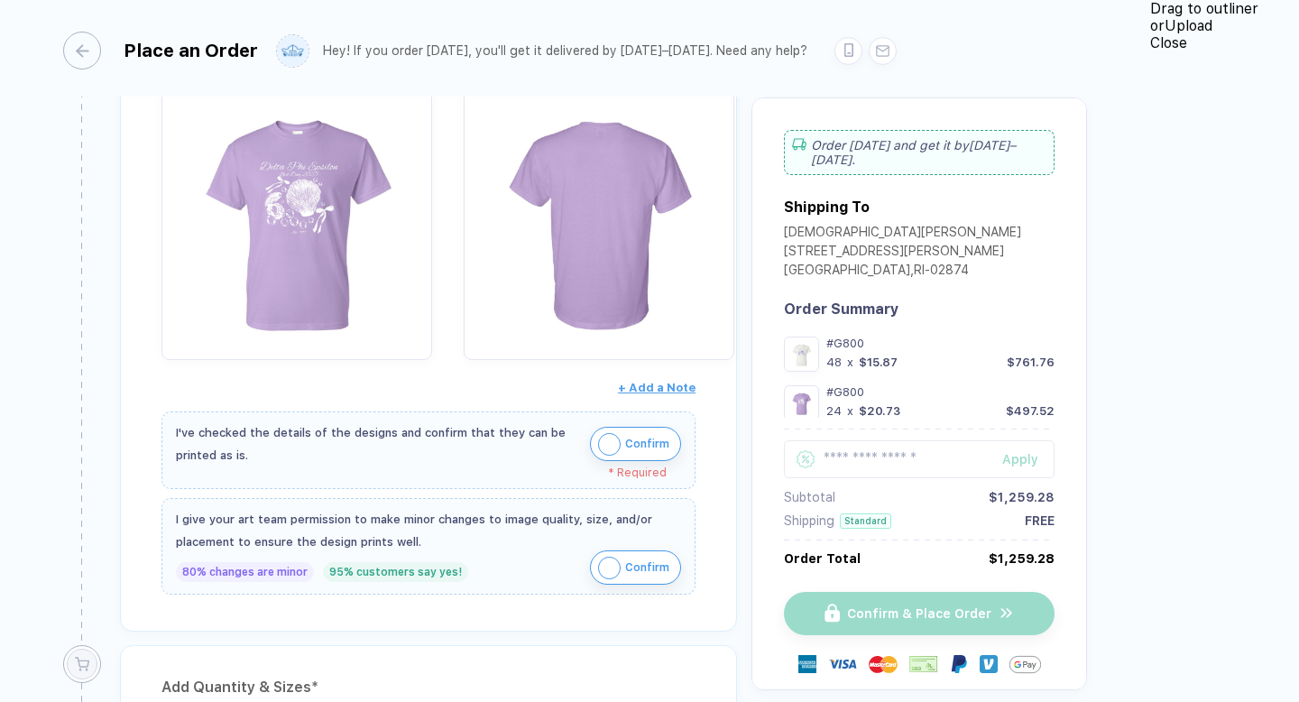
click at [620, 574] on img "button" at bounding box center [609, 567] width 23 height 23
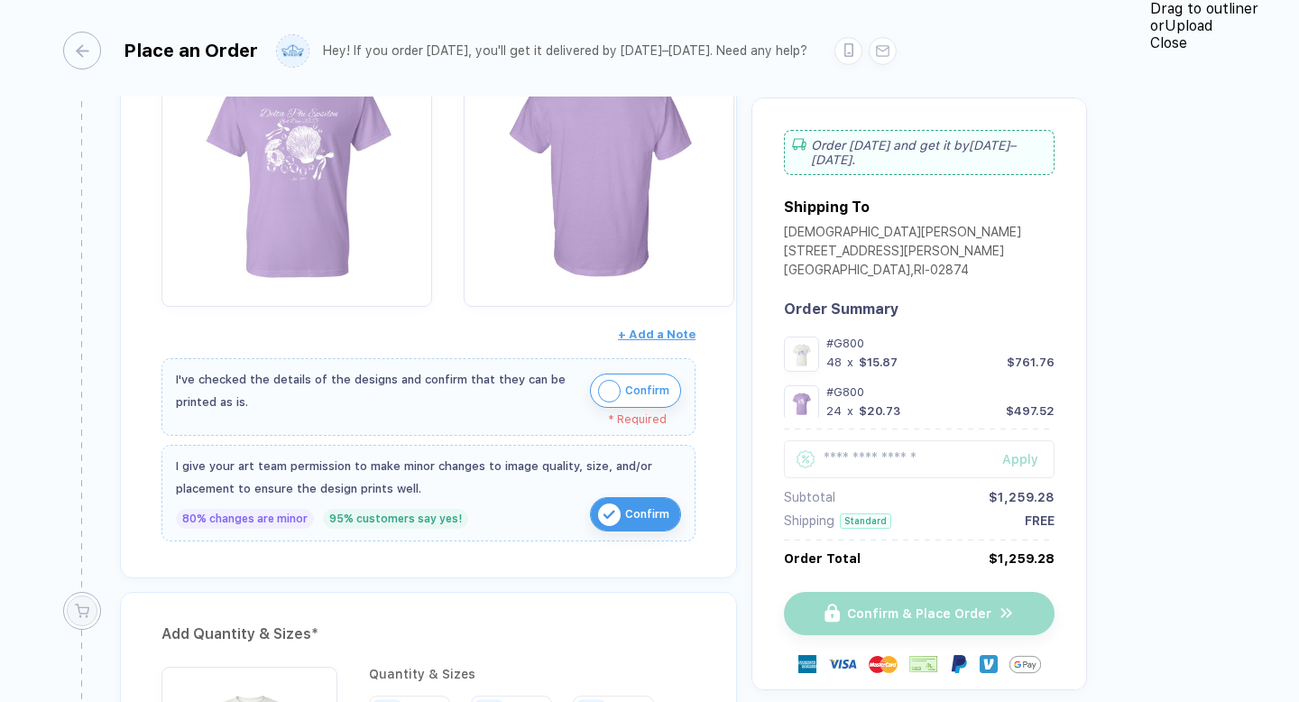
click at [620, 387] on img "button" at bounding box center [609, 391] width 23 height 23
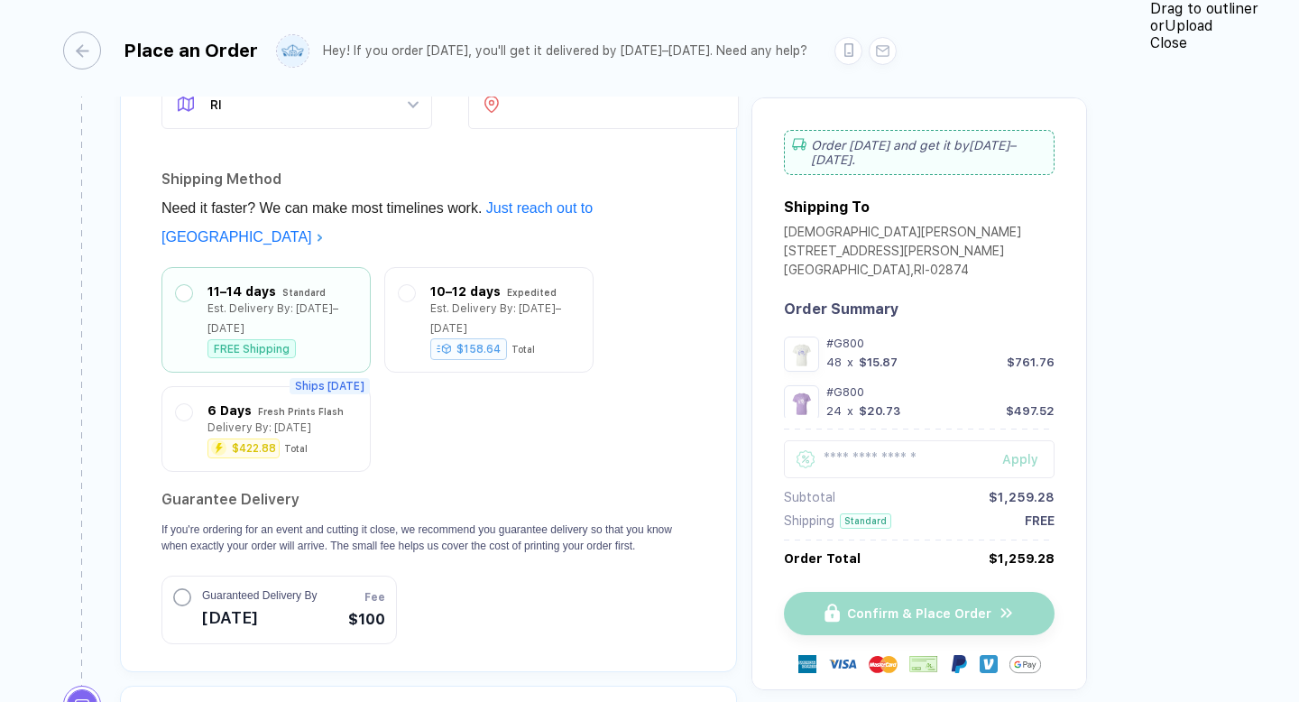
scroll to position [2414, 0]
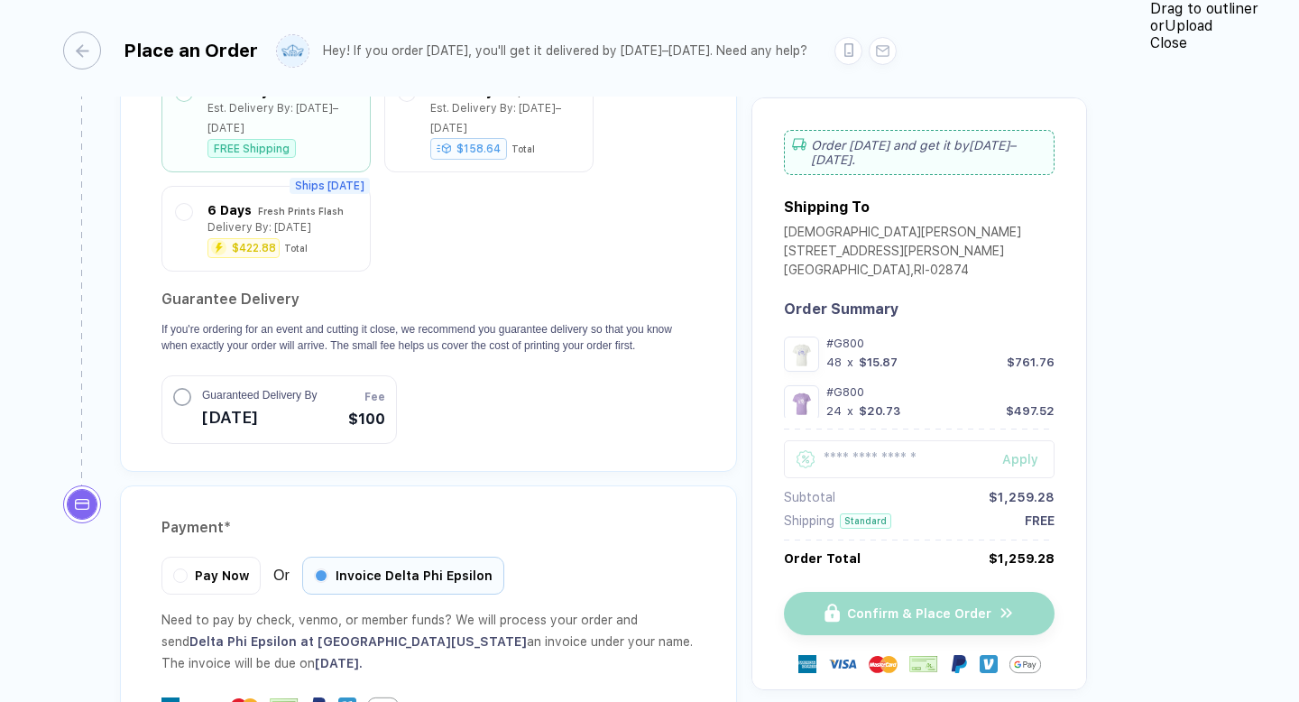
scroll to position [2504, 0]
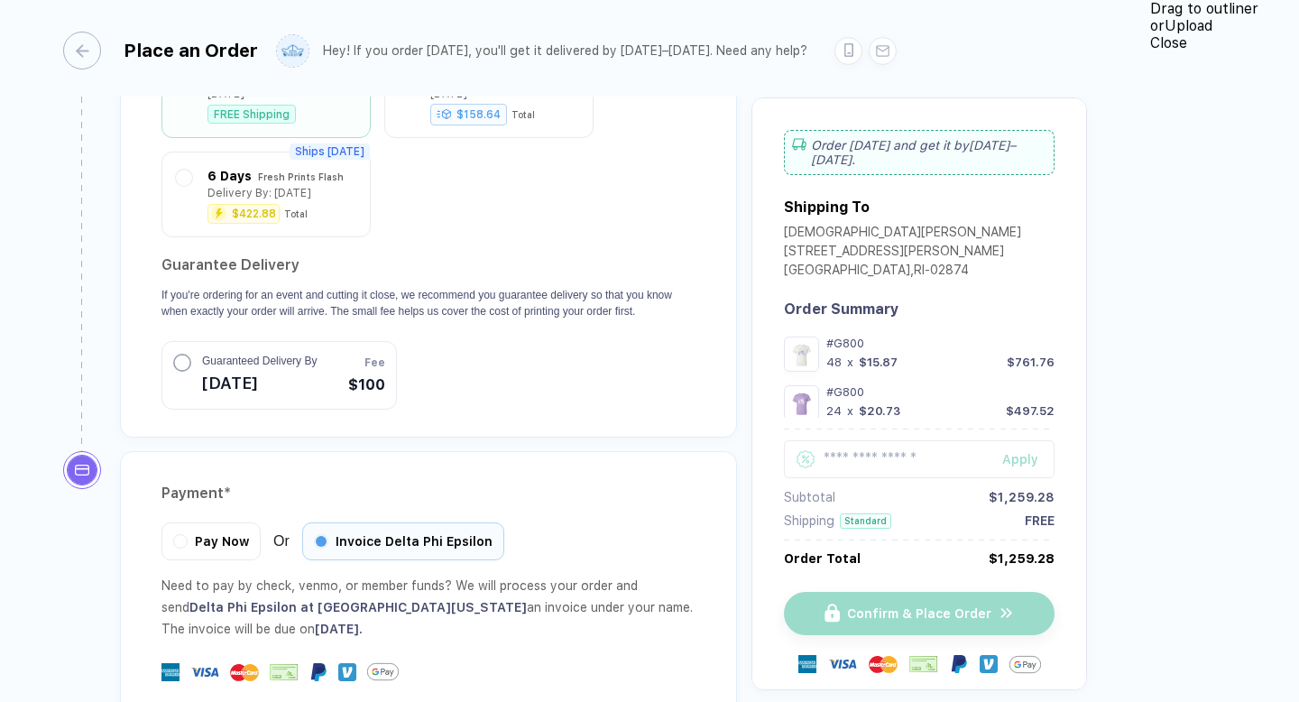
type input "*"
type input "**********"
click at [285, 663] on div "**********" at bounding box center [575, 352] width 1150 height 704
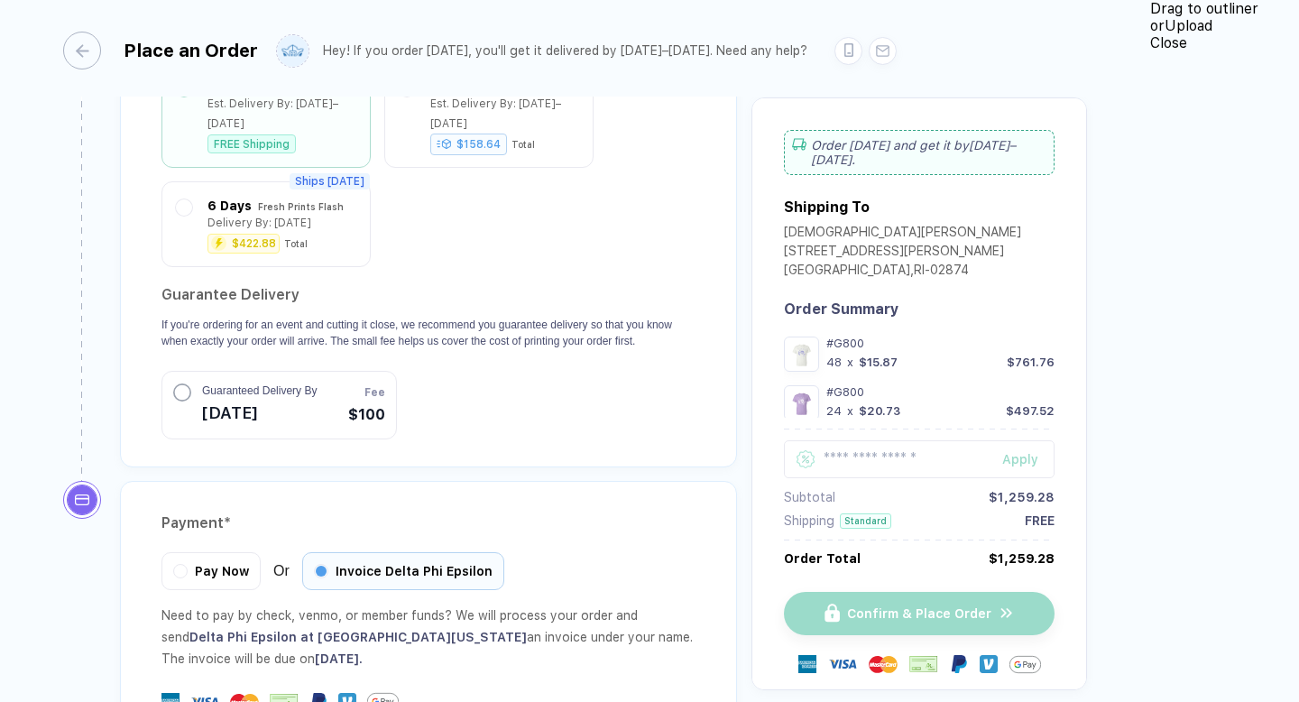
scroll to position [2509, 0]
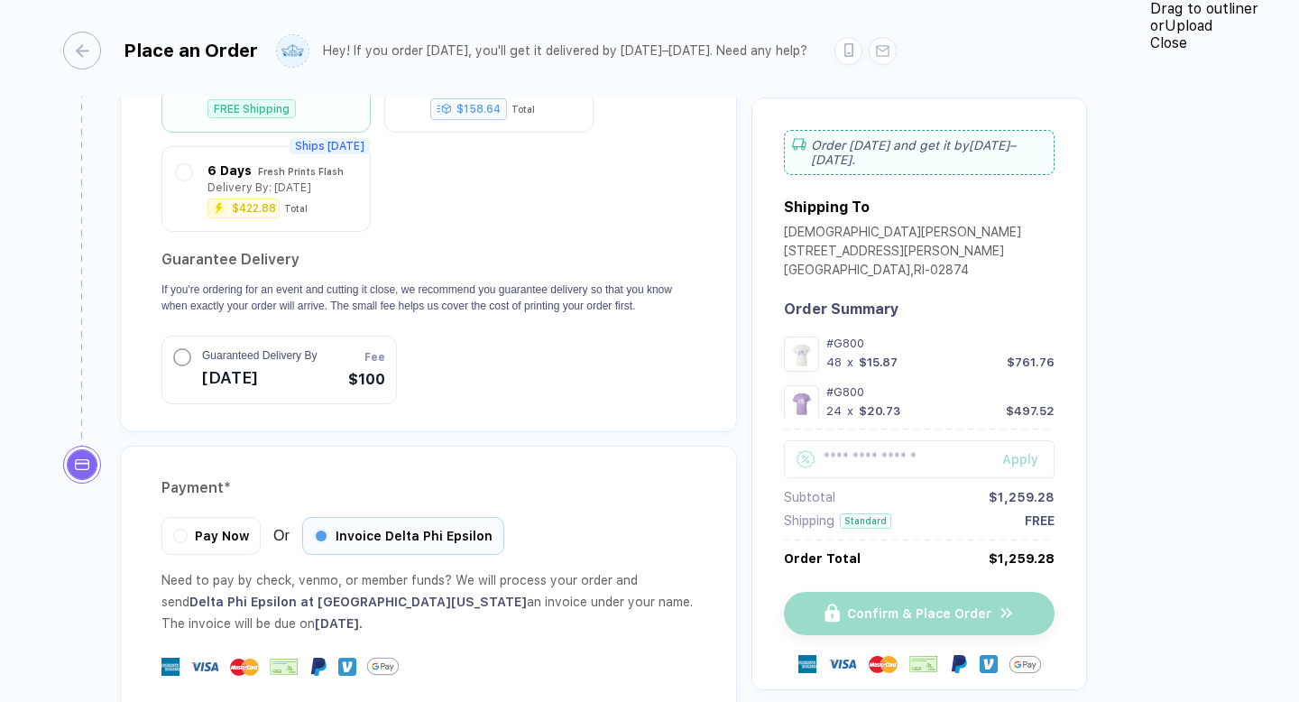
paste input "**********"
type input "**********"
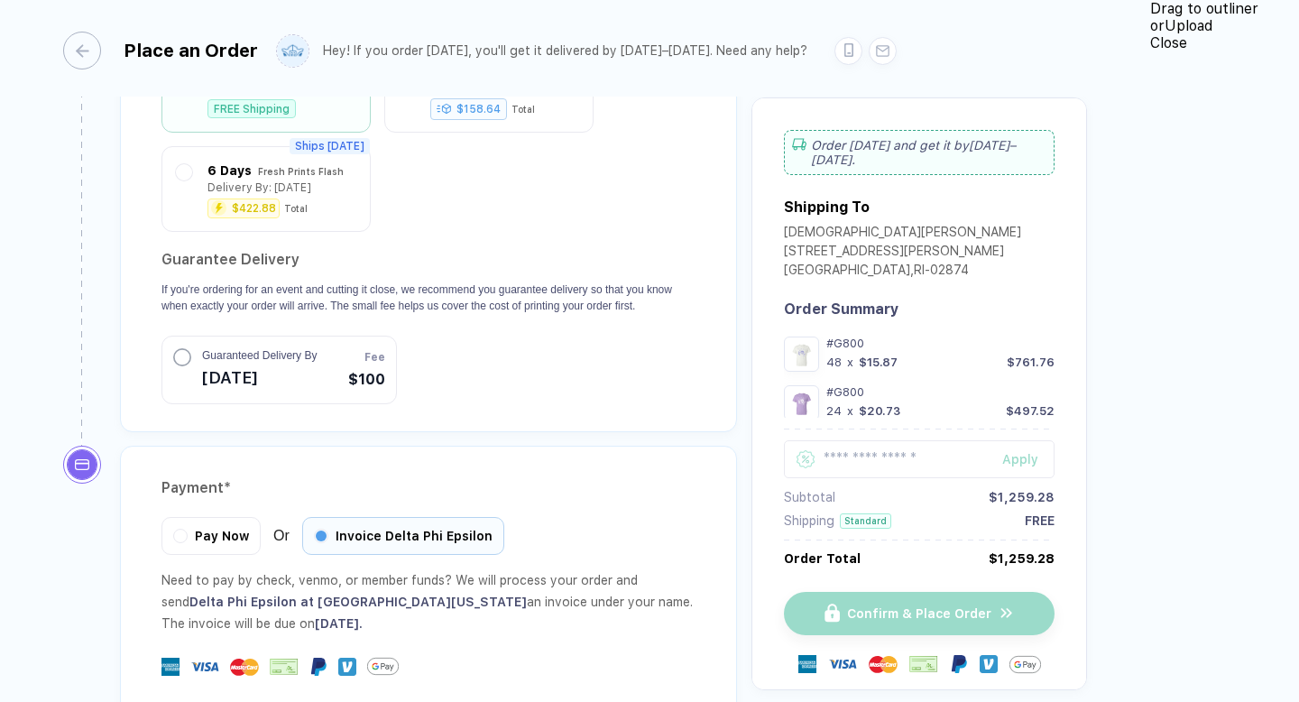
scroll to position [0, 1]
click at [387, 695] on div "Send Invoice To" at bounding box center [428, 709] width 534 height 29
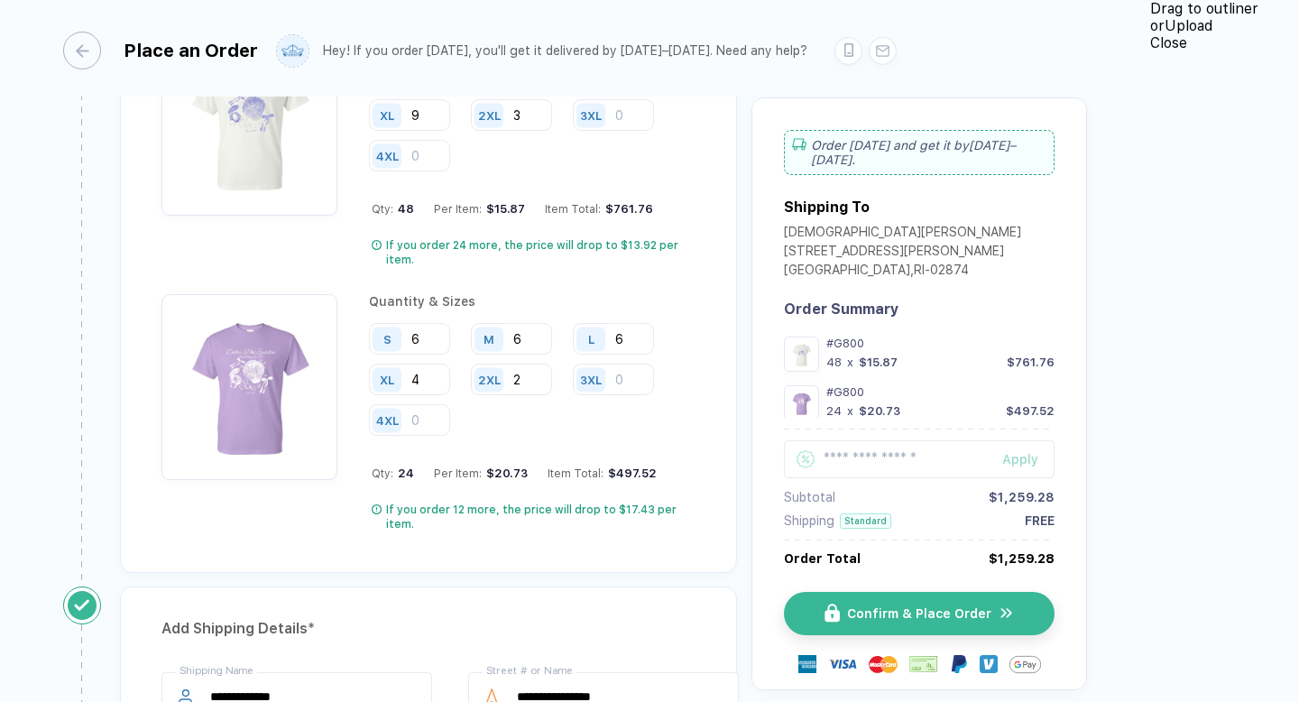
scroll to position [1417, 0]
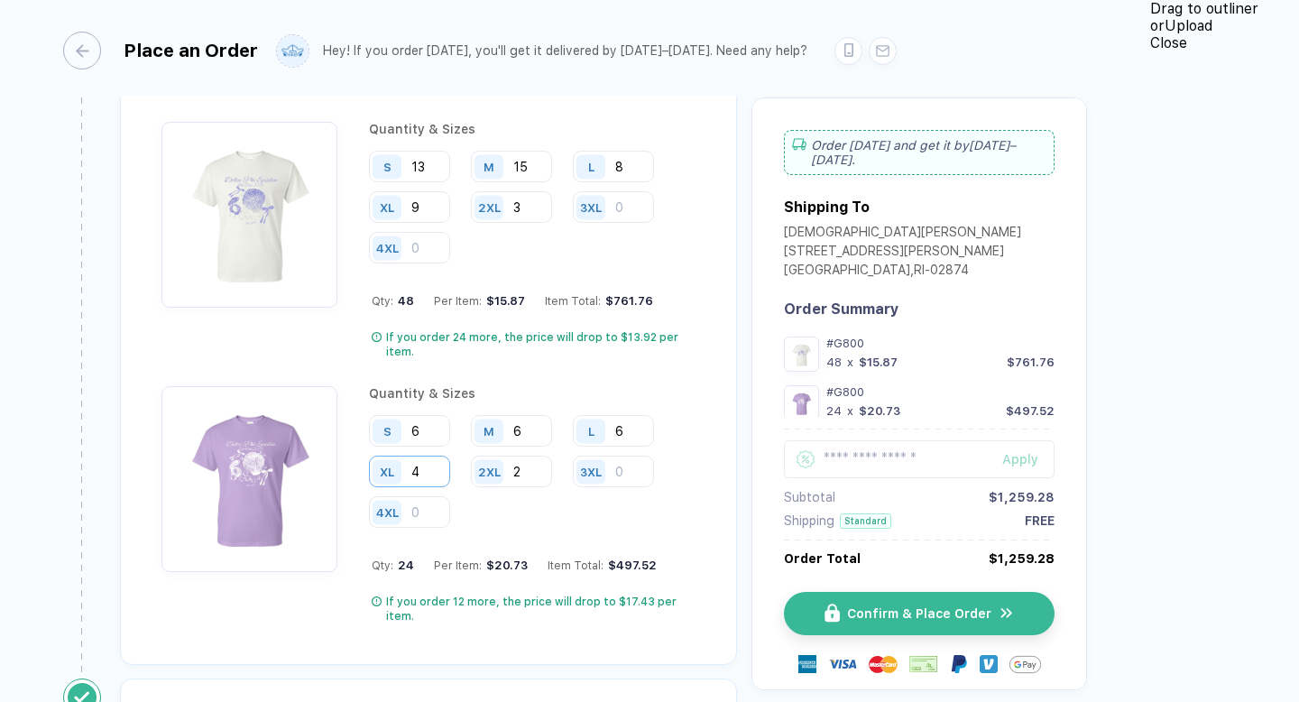
click at [450, 455] on input "4" at bounding box center [409, 471] width 81 height 32
type input "3"
click at [533, 415] on input "6" at bounding box center [511, 431] width 81 height 32
type input "7"
click at [572, 325] on div "Add Quantity & Sizes * Quantity & Sizes S 13 M 15 L 8 XL 9 2XL 3 3XL 4XL Qty: 4…" at bounding box center [428, 356] width 617 height 618
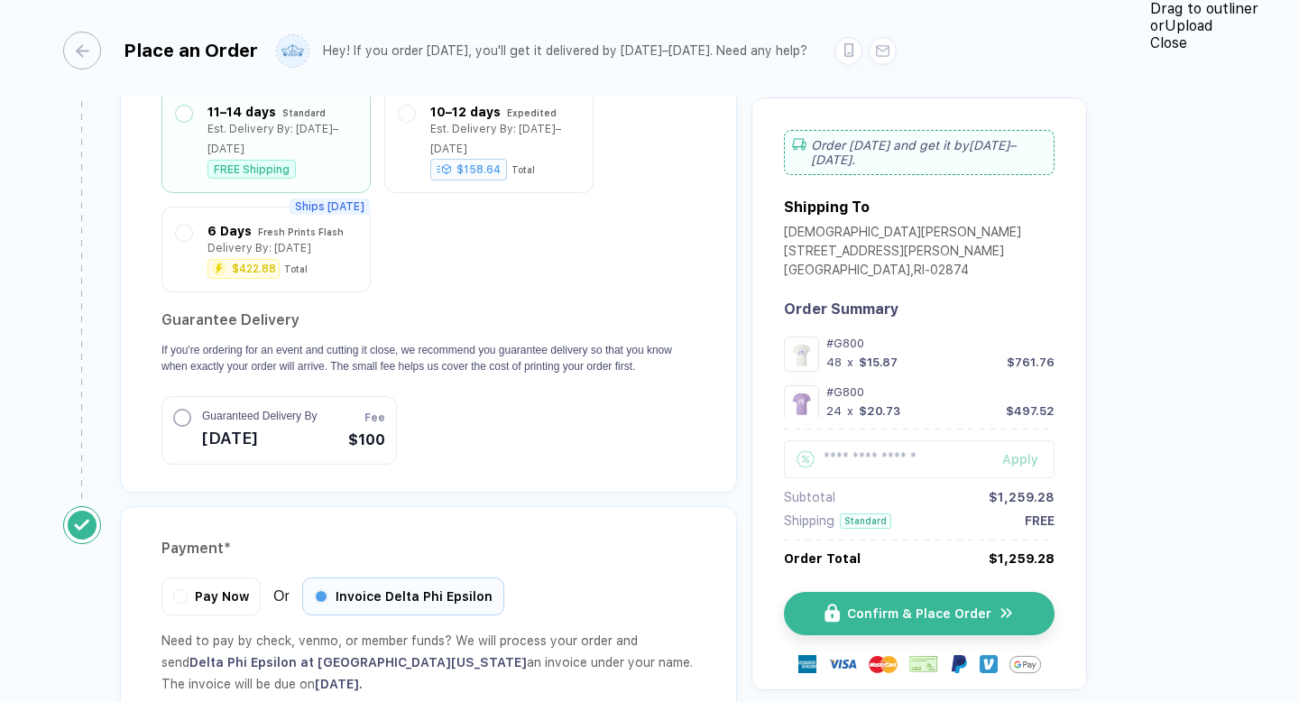
scroll to position [2509, 0]
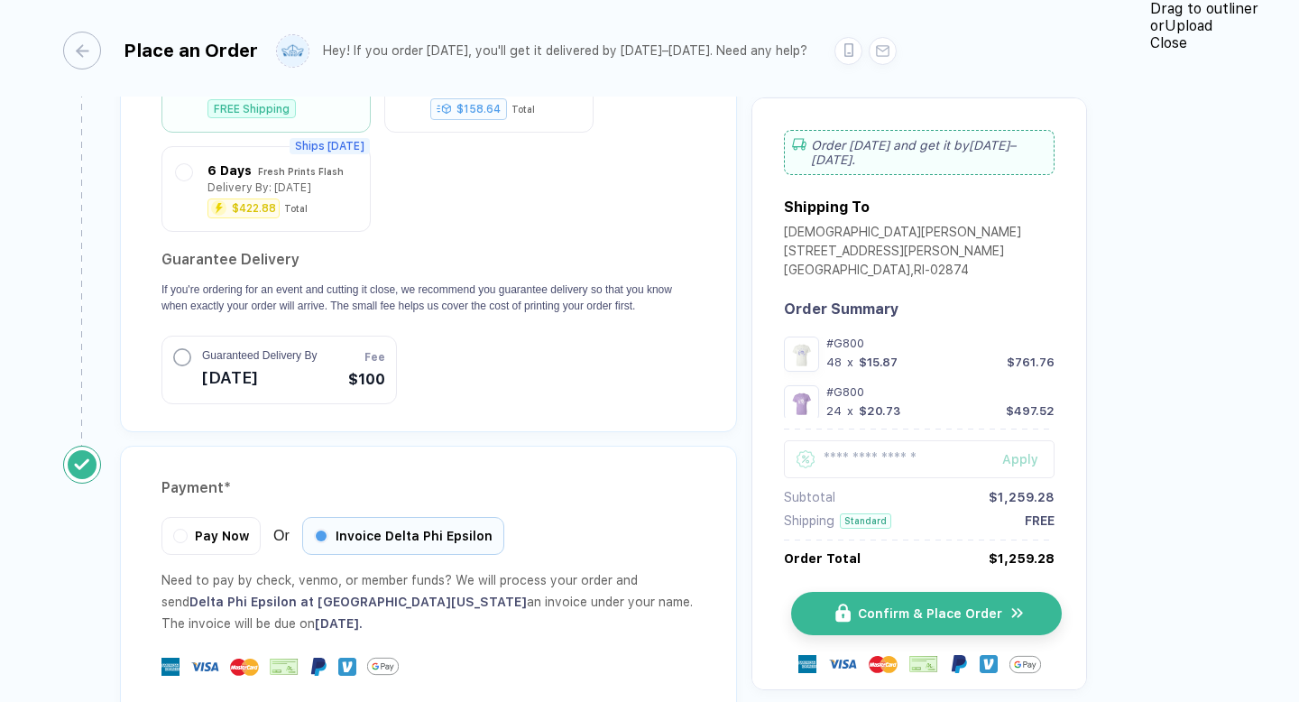
click at [1002, 606] on span "Confirm & Place Order" at bounding box center [930, 613] width 144 height 14
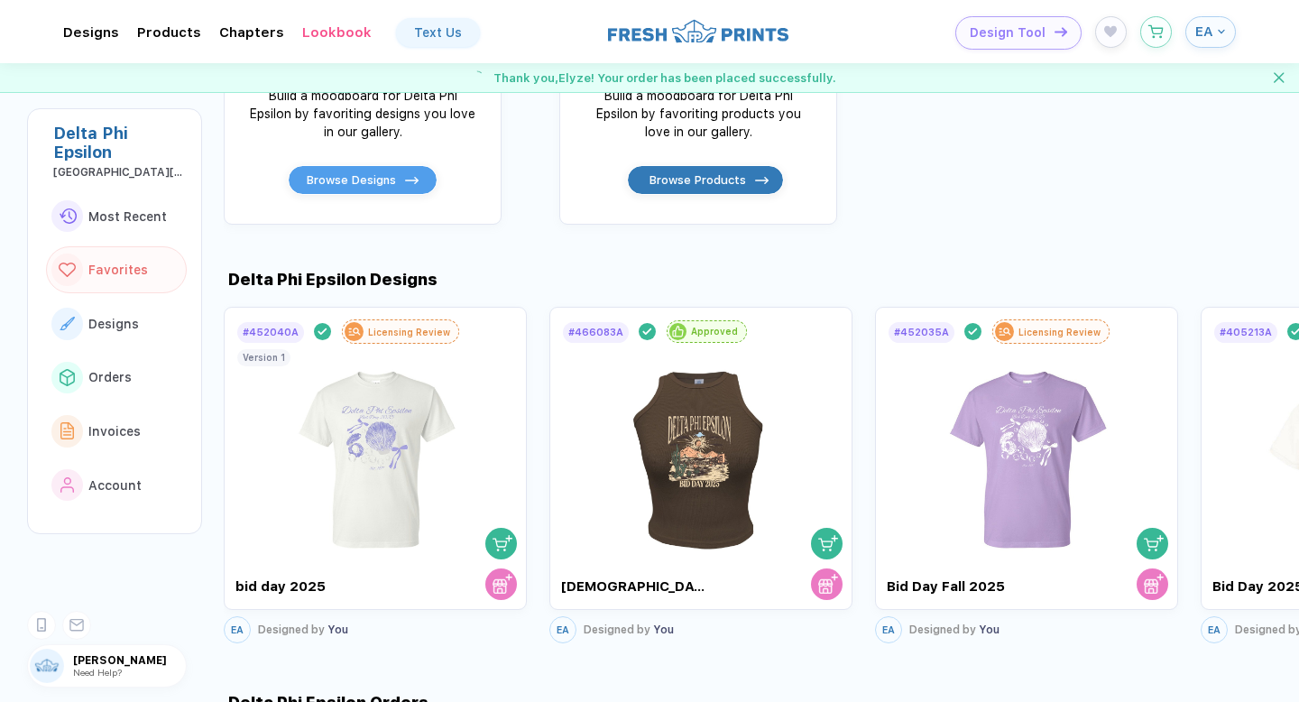
scroll to position [277, 0]
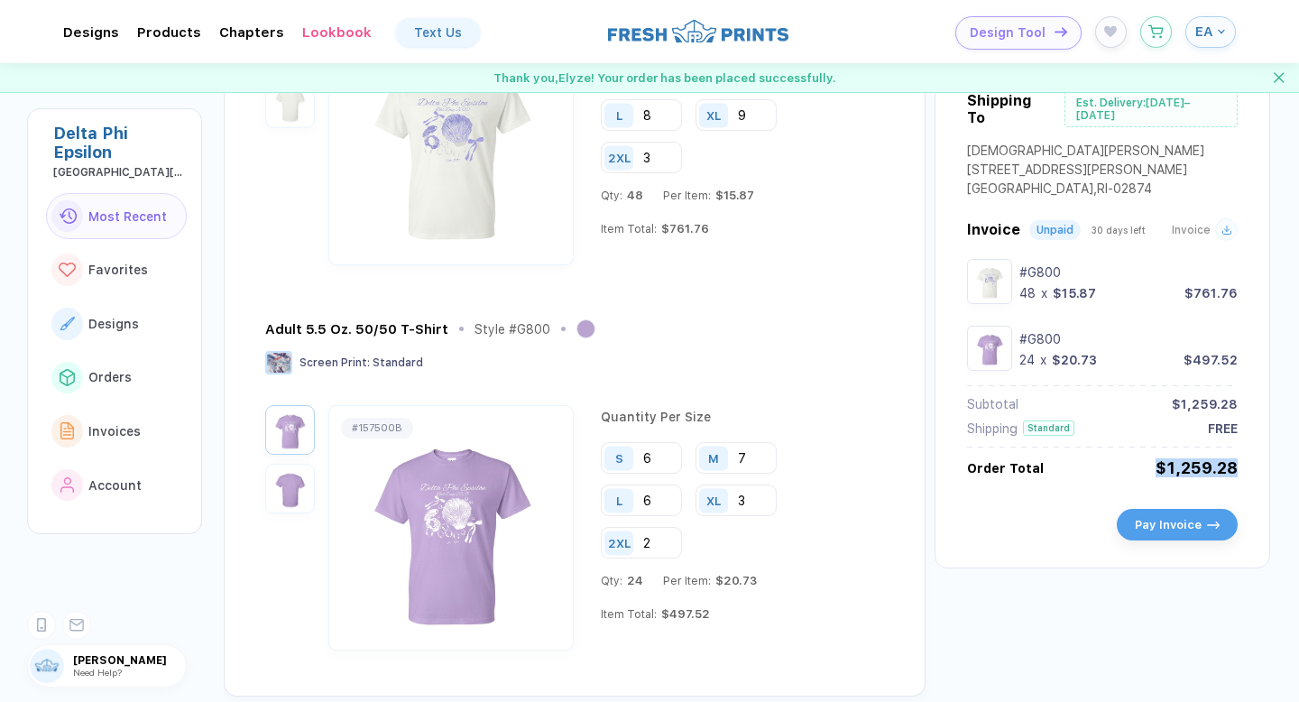
drag, startPoint x: 1147, startPoint y: 453, endPoint x: 1245, endPoint y: 456, distance: 98.4
click at [1245, 456] on div "Shipping To Est. Delivery: [DATE]–[DATE] [PERSON_NAME] [STREET_ADDRESS][PERSON_…" at bounding box center [1101, 315] width 335 height 505
copy div "$1,259.28"
